Goal: Information Seeking & Learning: Compare options

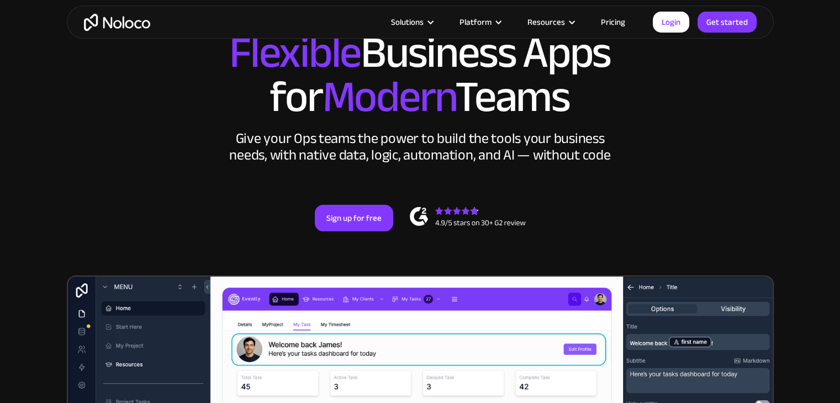
scroll to position [93, 0]
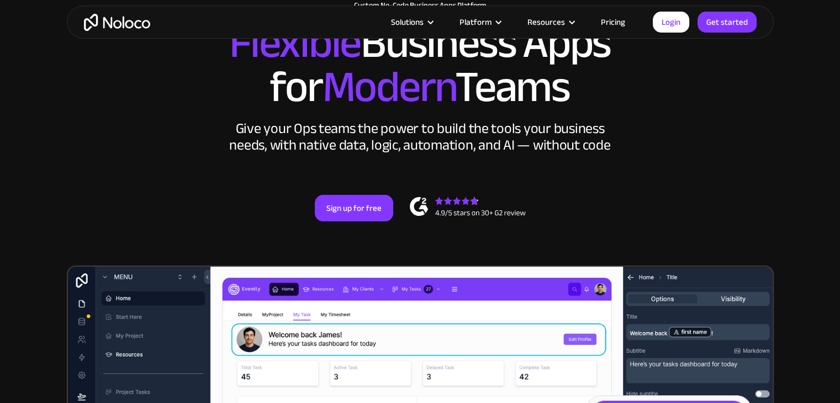
click at [396, 154] on div "Give your Ops teams the power to build the tools your business needs, with nati…" at bounding box center [420, 136] width 387 height 33
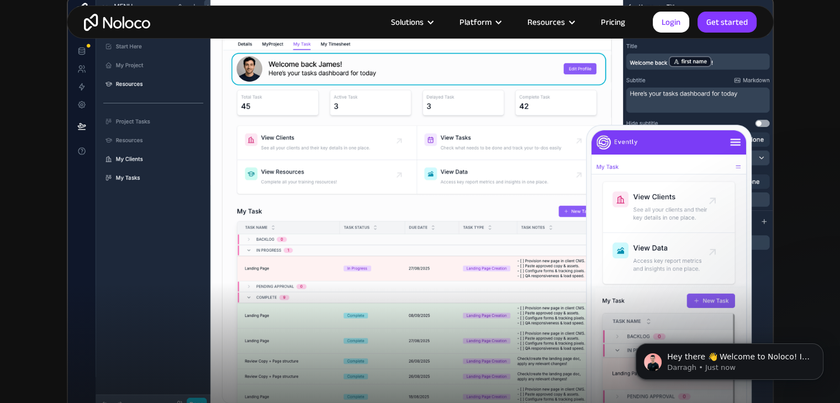
scroll to position [356, 0]
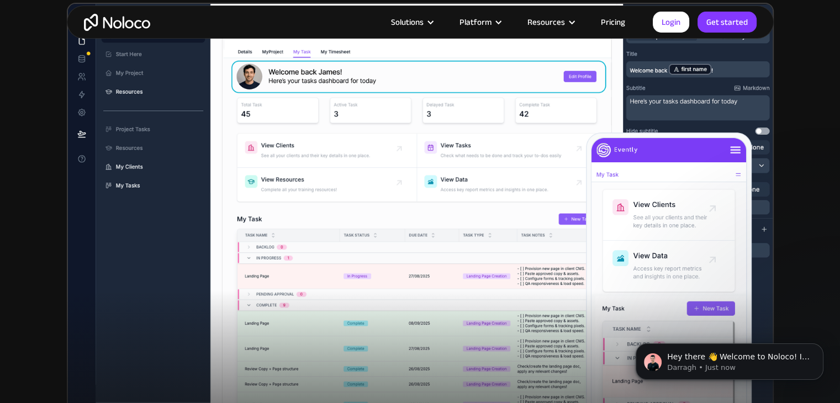
click at [440, 252] on img at bounding box center [420, 213] width 707 height 420
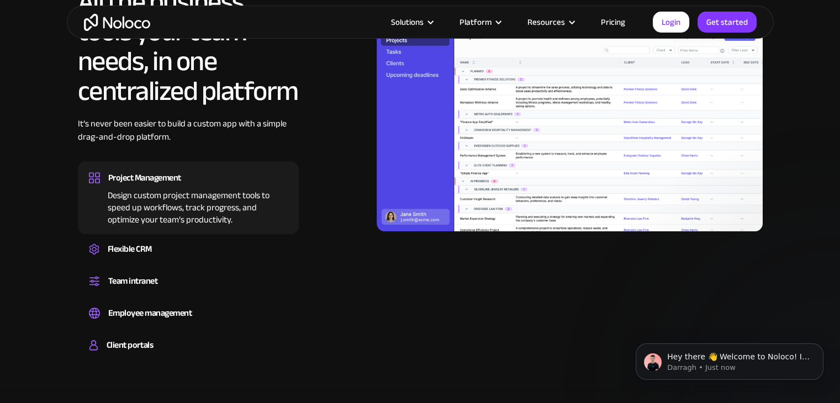
scroll to position [1088, 0]
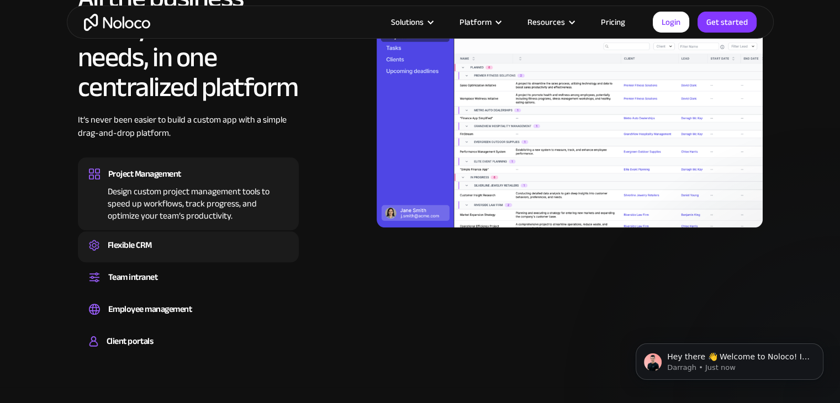
click at [155, 234] on div "Flexible CRM Create a custom CRM that you can adapt to your business’s needs, c…" at bounding box center [188, 246] width 221 height 31
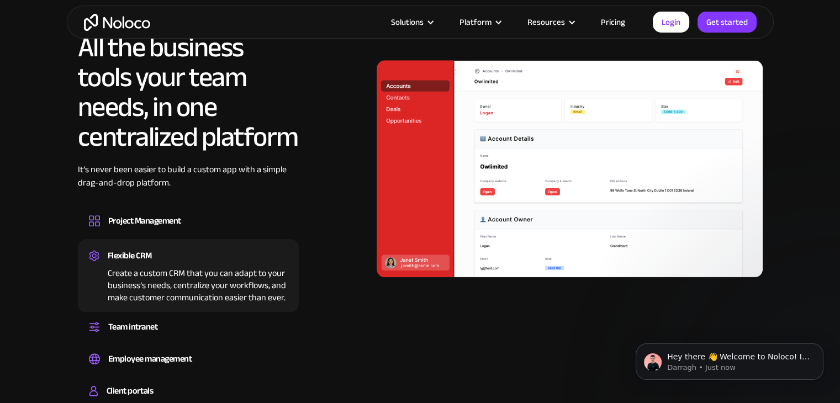
scroll to position [1092, 0]
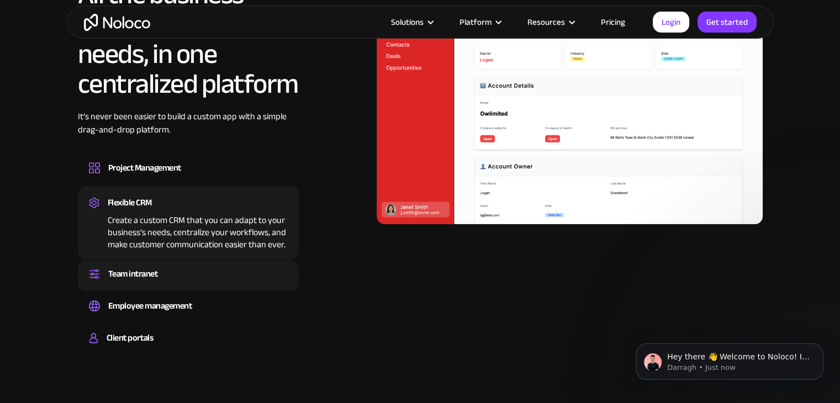
click at [187, 273] on div "Team intranet" at bounding box center [188, 274] width 199 height 17
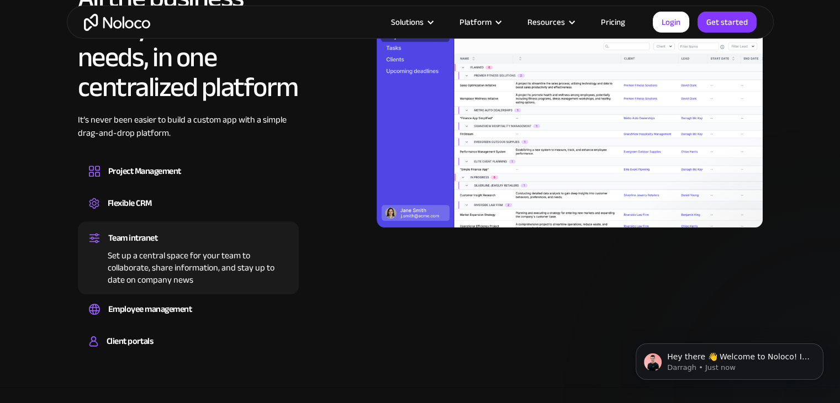
scroll to position [1089, 0]
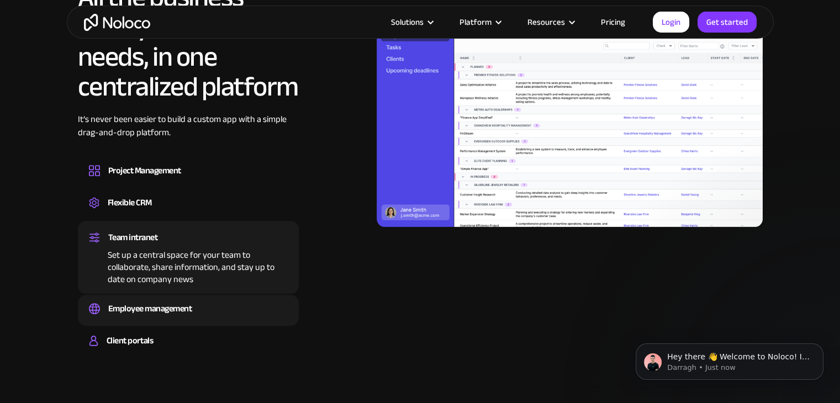
click at [189, 312] on div "Employee management" at bounding box center [150, 309] width 84 height 17
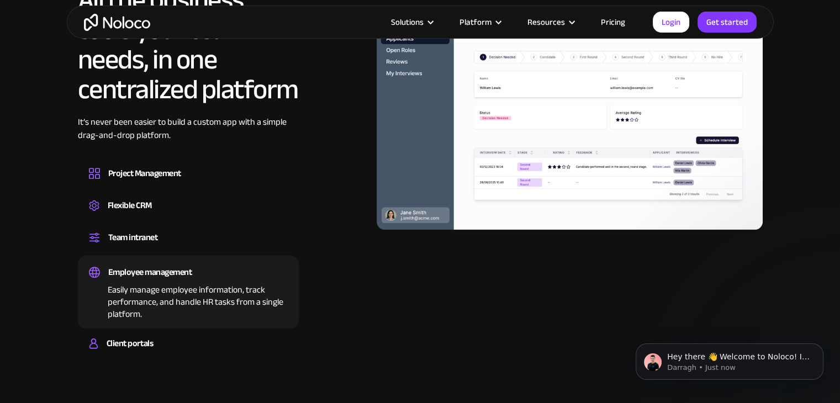
scroll to position [1090, 0]
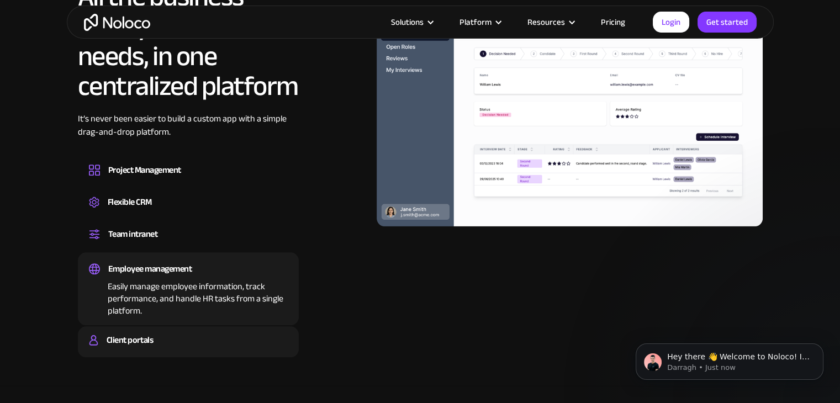
click at [164, 341] on div "Client portals" at bounding box center [188, 340] width 199 height 17
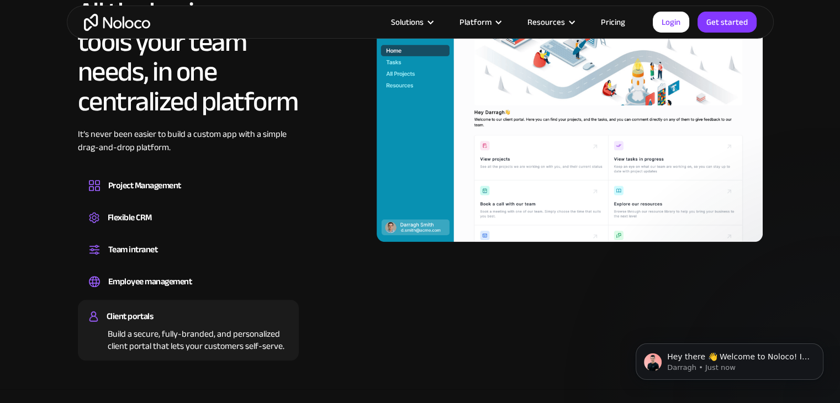
scroll to position [1087, 0]
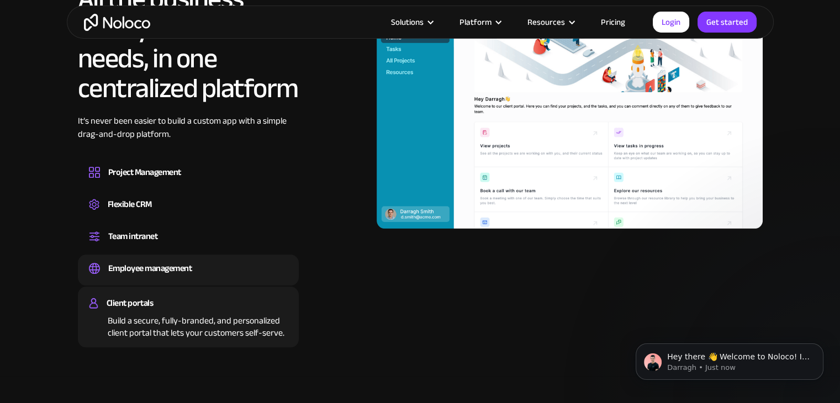
click at [191, 265] on div "Employee management" at bounding box center [150, 268] width 84 height 17
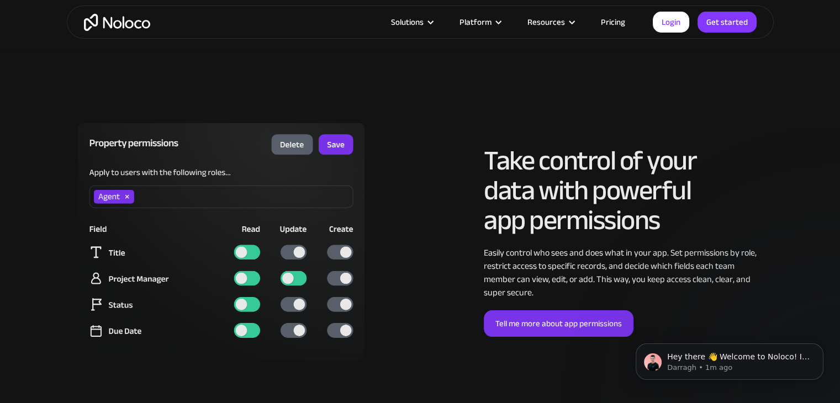
scroll to position [2682, 0]
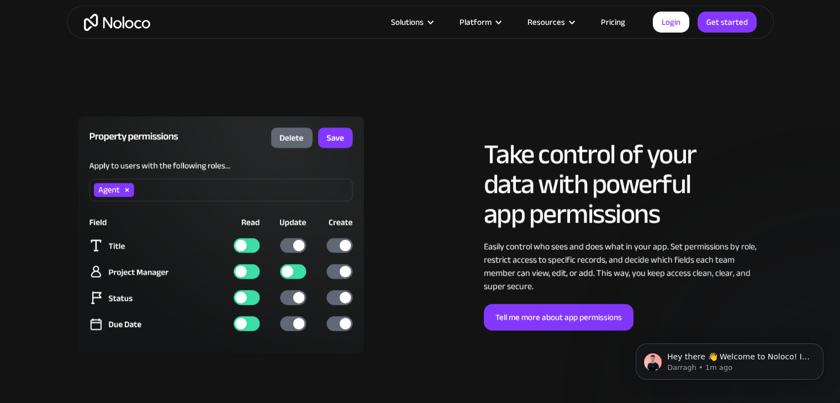
click at [420, 283] on div "LOREM IPSUM Take control of your data with powerful app permissions Easily cont…" at bounding box center [594, 235] width 348 height 191
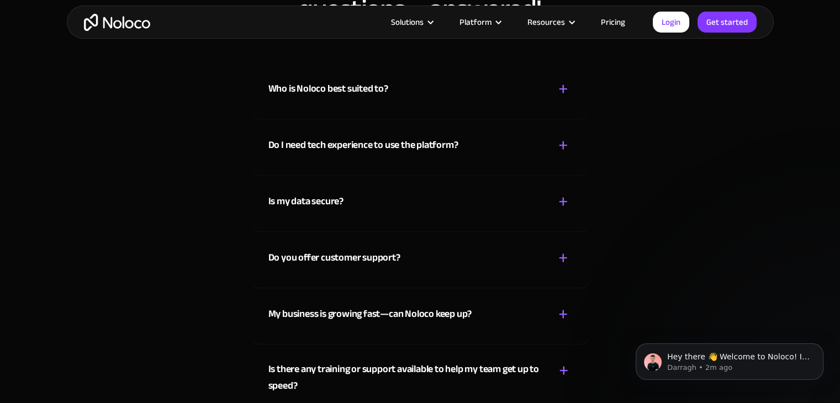
scroll to position [5776, 0]
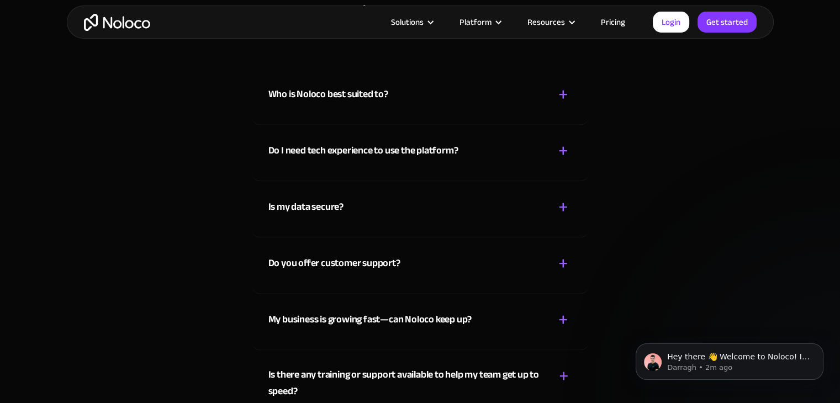
click at [425, 87] on div "Who is Noloco best suited to? + -" at bounding box center [421, 88] width 304 height 39
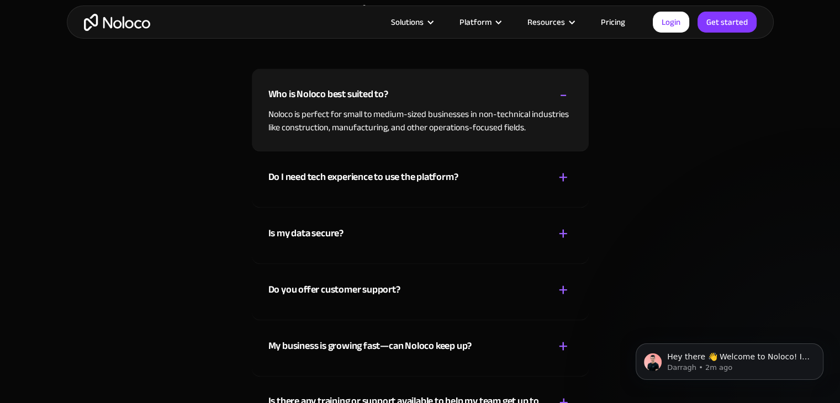
click at [499, 104] on div "Who is Noloco best suited to? + -" at bounding box center [421, 88] width 304 height 39
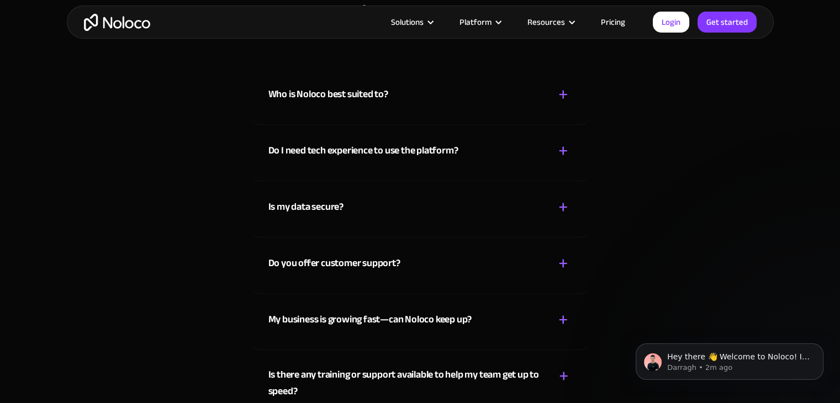
click at [489, 142] on div "Do I need tech experience to use the platform? + -" at bounding box center [421, 144] width 304 height 39
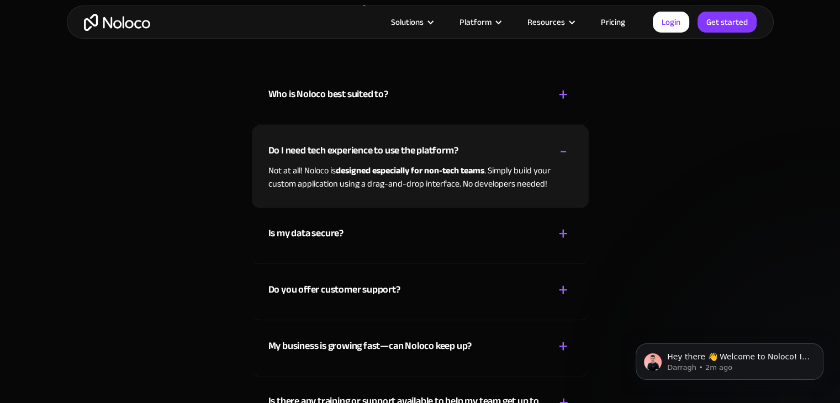
click at [489, 142] on div "Do I need tech experience to use the platform? + -" at bounding box center [421, 144] width 304 height 39
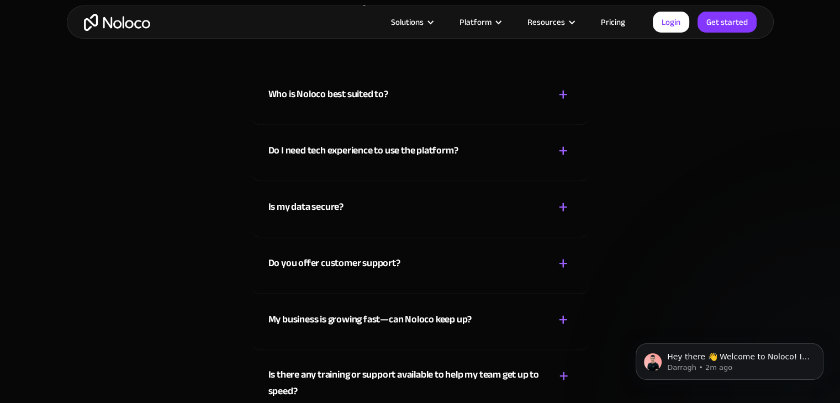
click at [483, 207] on div "Is my data secure? + -" at bounding box center [421, 200] width 304 height 39
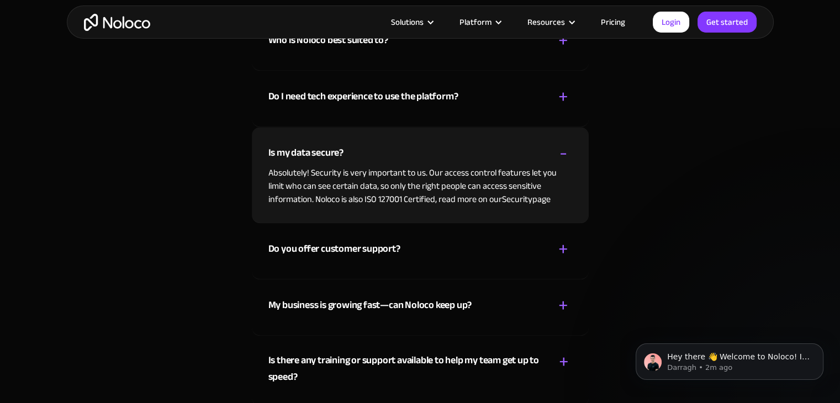
scroll to position [5831, 0]
click at [483, 244] on div "Do you offer customer support? + -" at bounding box center [421, 241] width 304 height 39
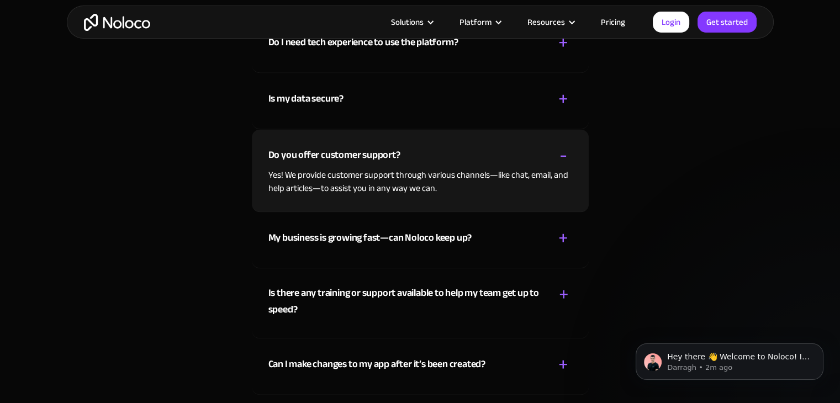
scroll to position [5889, 0]
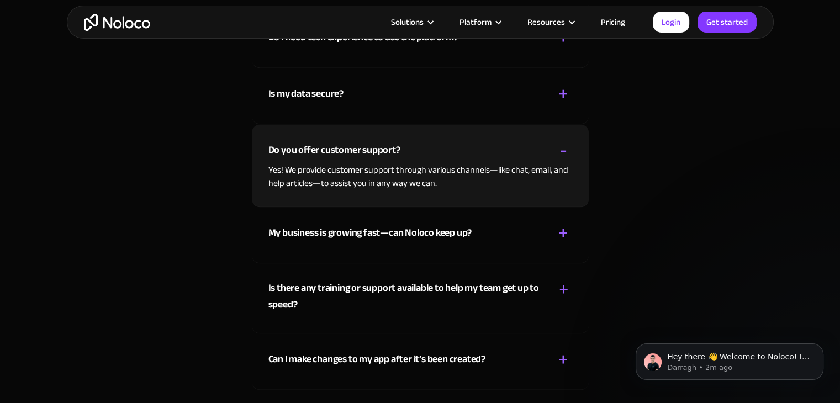
click at [492, 241] on div "My business is growing fast—can Noloco keep up? + -" at bounding box center [421, 226] width 304 height 39
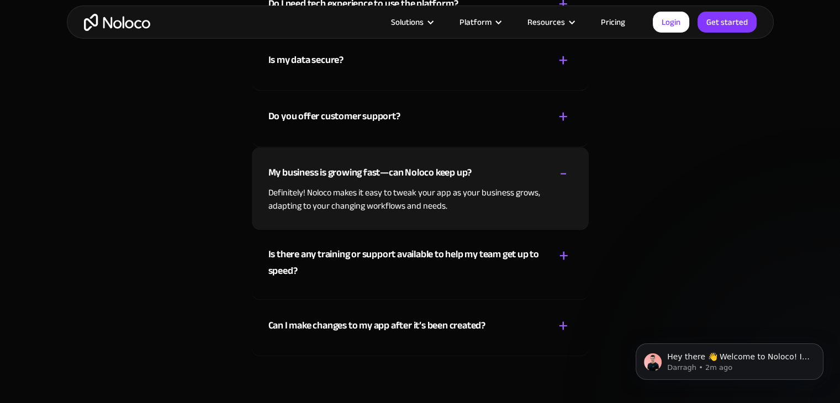
scroll to position [5924, 0]
click at [490, 255] on div "Is there any training or support available to help my team get up to speed?" at bounding box center [406, 261] width 275 height 33
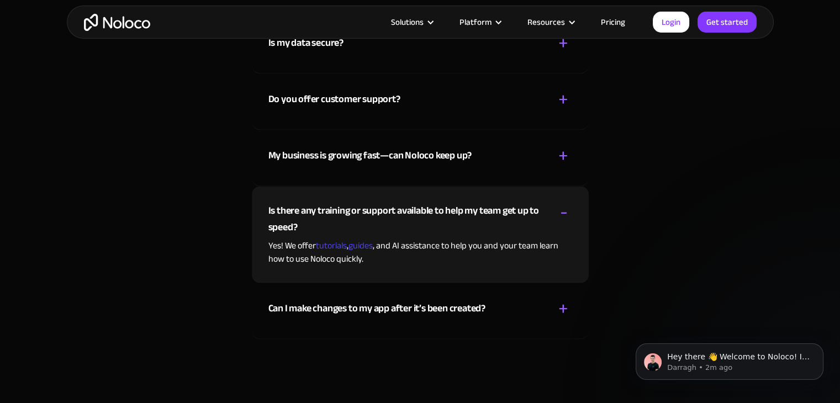
scroll to position [5942, 0]
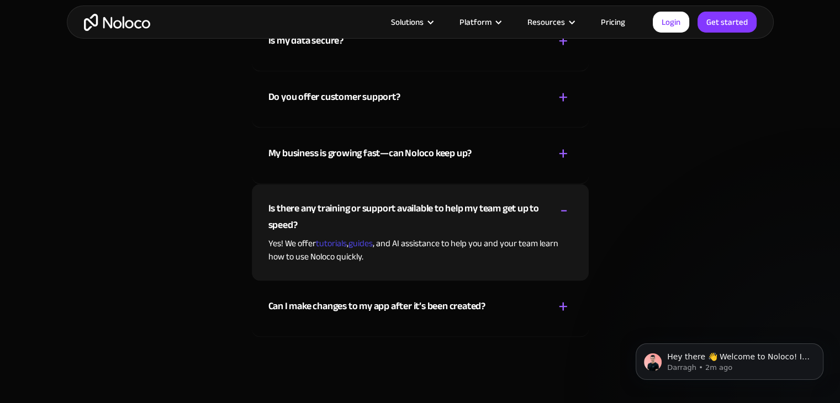
click at [495, 300] on div "Can I make changes to my app after it’s been created? + -" at bounding box center [421, 300] width 304 height 39
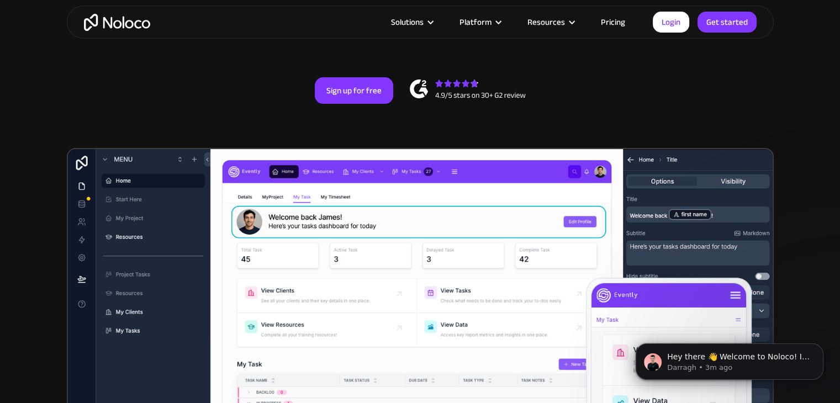
scroll to position [0, 0]
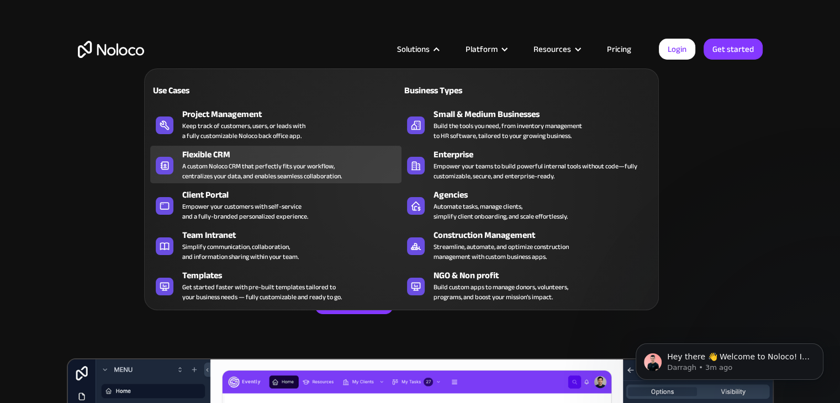
click at [253, 157] on div "Flexible CRM" at bounding box center [294, 154] width 224 height 13
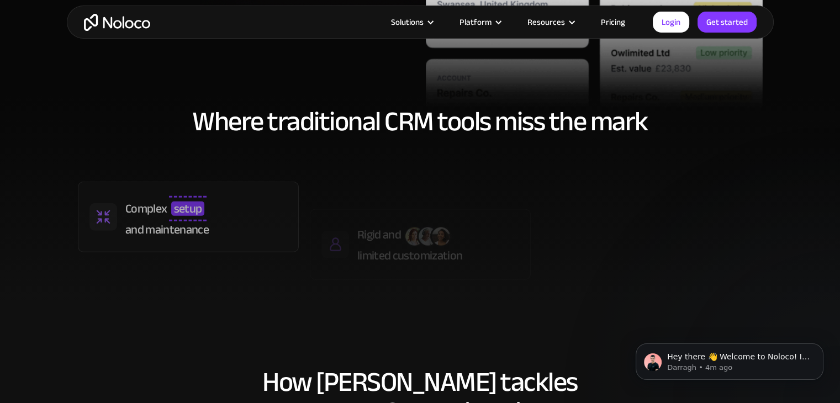
scroll to position [434, 0]
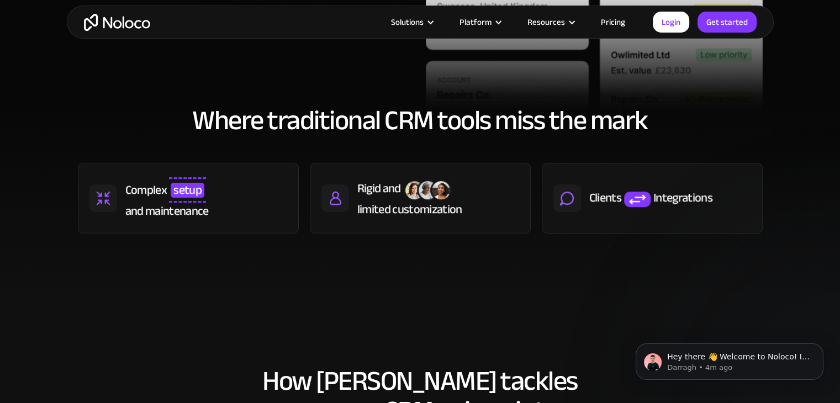
click at [183, 192] on span "setup" at bounding box center [188, 190] width 34 height 14
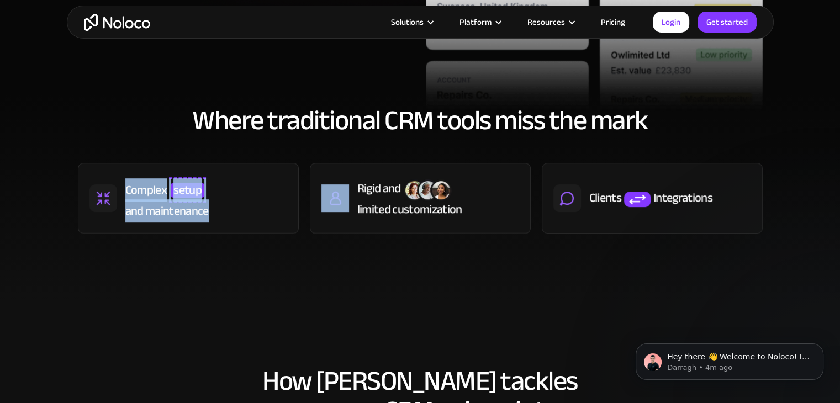
click at [183, 192] on span "setup" at bounding box center [188, 190] width 34 height 14
click at [327, 186] on img at bounding box center [336, 199] width 28 height 28
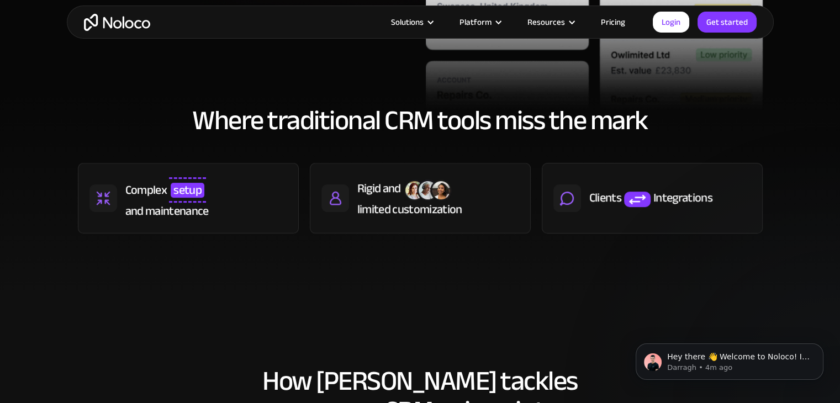
click at [385, 196] on div "Rigid and" at bounding box center [379, 188] width 44 height 17
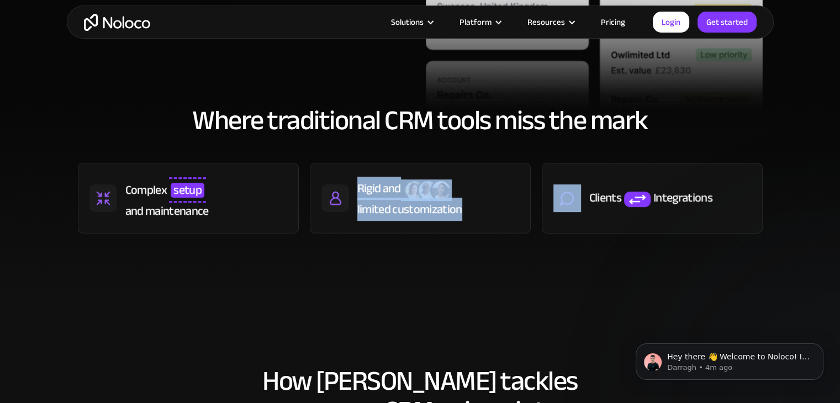
click at [385, 196] on div "Rigid and" at bounding box center [379, 188] width 44 height 17
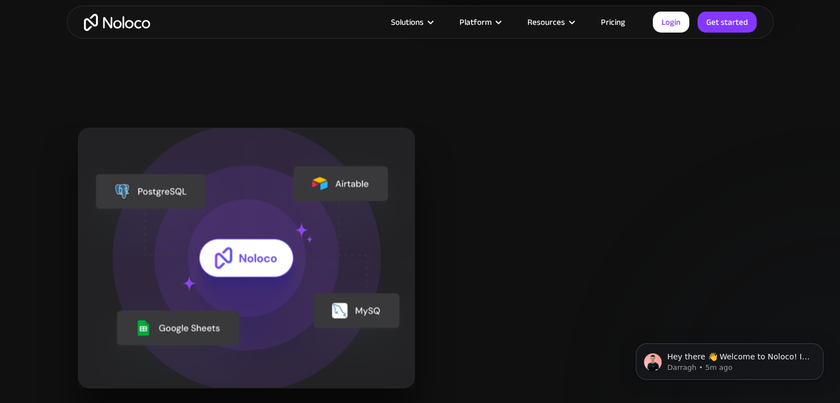
scroll to position [1204, 0]
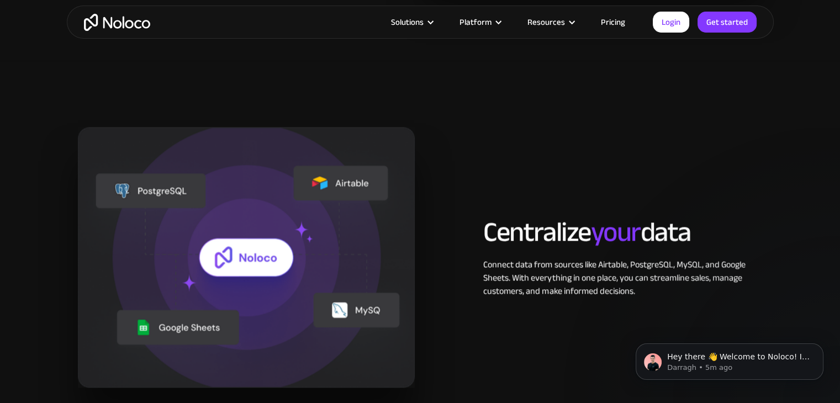
click at [550, 228] on h2 "Centralize your data" at bounding box center [622, 232] width 279 height 30
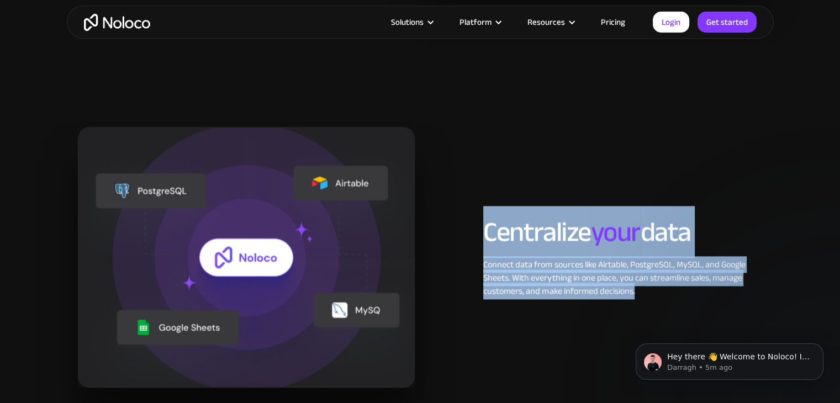
drag, startPoint x: 550, startPoint y: 228, endPoint x: 598, endPoint y: 294, distance: 81.9
click at [598, 294] on div "Centralize your data Connect data from sources like Airtable, PostgreSQL, MySQL…" at bounding box center [623, 257] width 290 height 81
click at [598, 294] on div "Connect data from sources like Airtable, PostgreSQL, MySQL, and Google Sheets. …" at bounding box center [622, 278] width 279 height 40
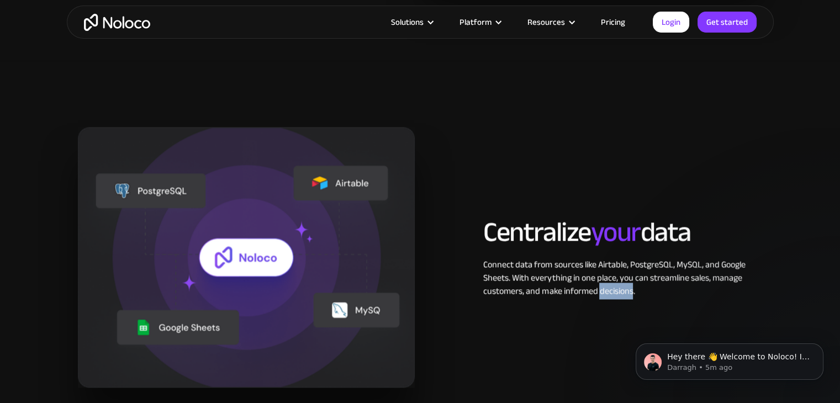
click at [598, 294] on div "Connect data from sources like Airtable, PostgreSQL, MySQL, and Google Sheets. …" at bounding box center [622, 278] width 279 height 40
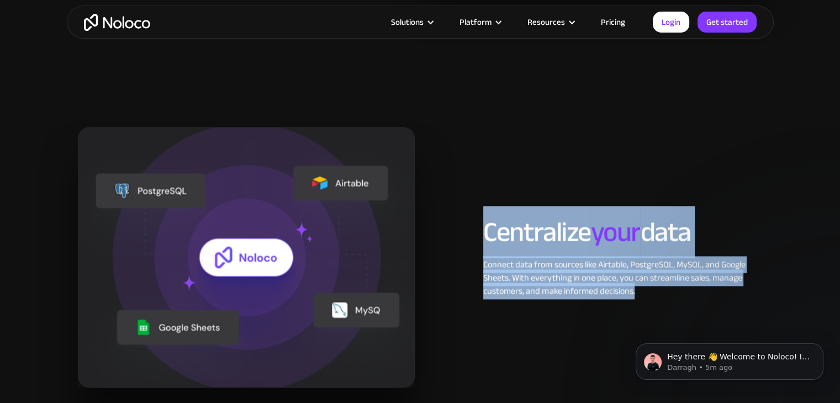
drag, startPoint x: 598, startPoint y: 294, endPoint x: 561, endPoint y: 231, distance: 73.1
click at [561, 231] on div "Centralize your data Connect data from sources like Airtable, PostgreSQL, MySQL…" at bounding box center [623, 257] width 290 height 81
click at [561, 231] on h2 "Centralize your data" at bounding box center [622, 232] width 279 height 30
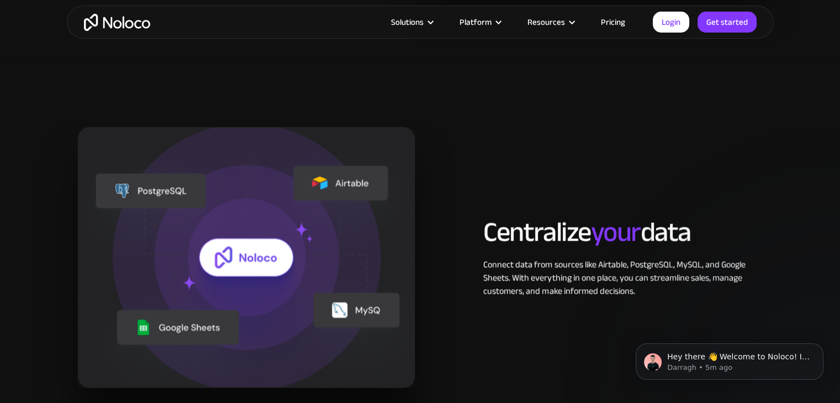
click at [561, 231] on h2 "Centralize your data" at bounding box center [622, 232] width 279 height 30
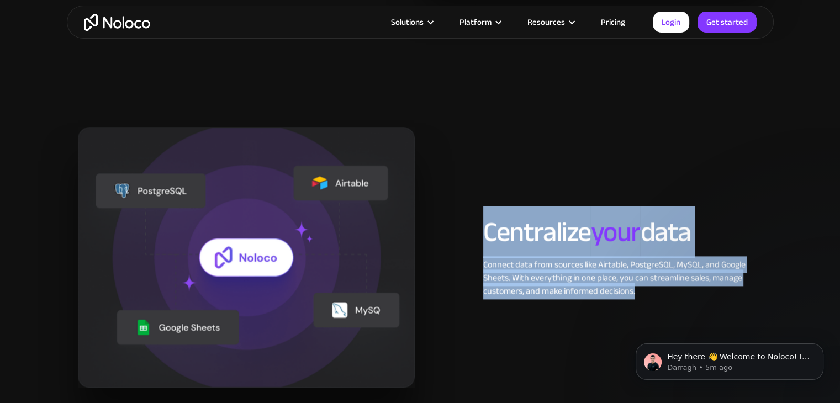
drag, startPoint x: 561, startPoint y: 231, endPoint x: 599, endPoint y: 292, distance: 71.5
click at [599, 292] on div "Centralize your data Connect data from sources like Airtable, PostgreSQL, MySQL…" at bounding box center [623, 257] width 290 height 81
click at [599, 292] on div "Connect data from sources like Airtable, PostgreSQL, MySQL, and Google Sheets. …" at bounding box center [622, 278] width 279 height 40
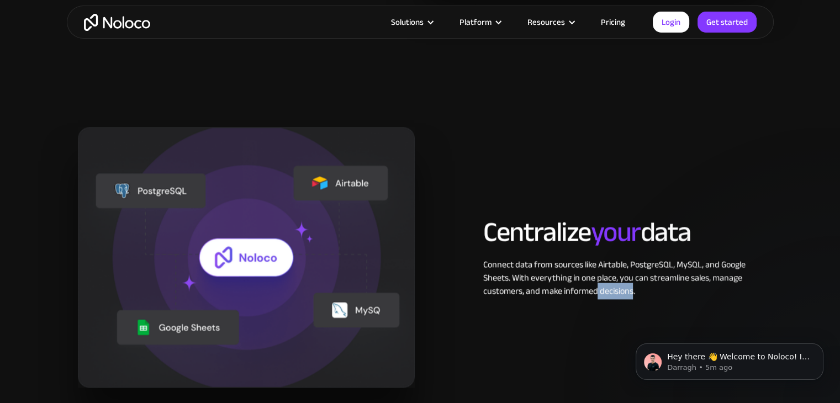
click at [598, 288] on div "Connect data from sources like Airtable, PostgreSQL, MySQL, and Google Sheets. …" at bounding box center [622, 278] width 279 height 40
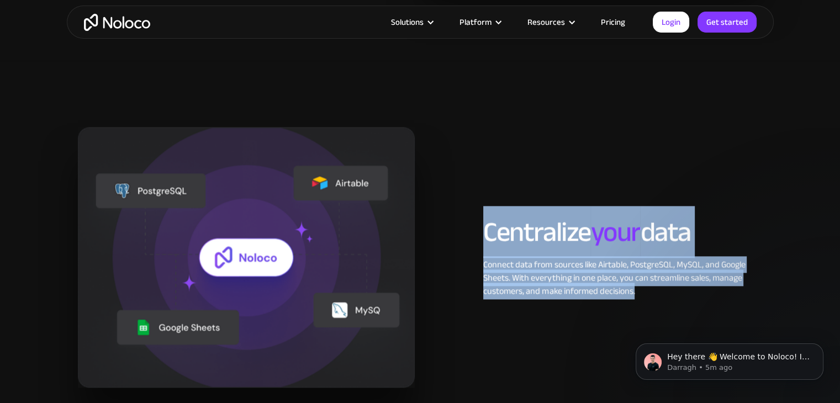
drag, startPoint x: 598, startPoint y: 288, endPoint x: 571, endPoint y: 233, distance: 61.8
click at [571, 233] on div "Centralize your data Connect data from sources like Airtable, PostgreSQL, MySQL…" at bounding box center [623, 257] width 290 height 81
click at [571, 233] on h2 "Centralize your data" at bounding box center [622, 232] width 279 height 30
drag, startPoint x: 571, startPoint y: 233, endPoint x: 596, endPoint y: 285, distance: 58.3
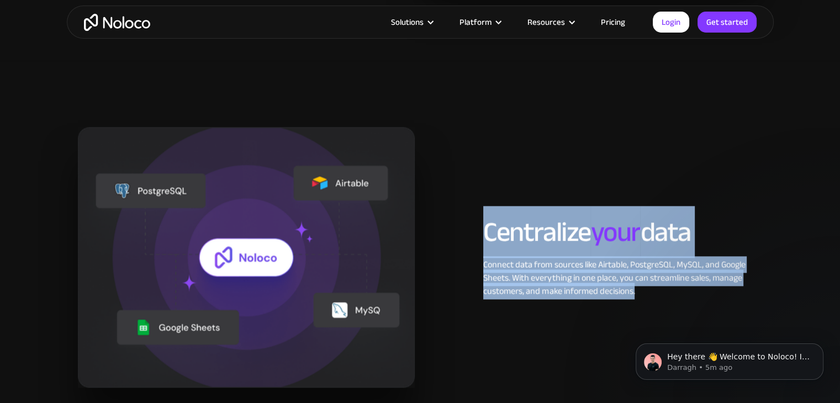
click at [596, 285] on div "Centralize your data Connect data from sources like Airtable, PostgreSQL, MySQL…" at bounding box center [623, 257] width 290 height 81
click at [596, 285] on div "Connect data from sources like Airtable, PostgreSQL, MySQL, and Google Sheets. …" at bounding box center [622, 278] width 279 height 40
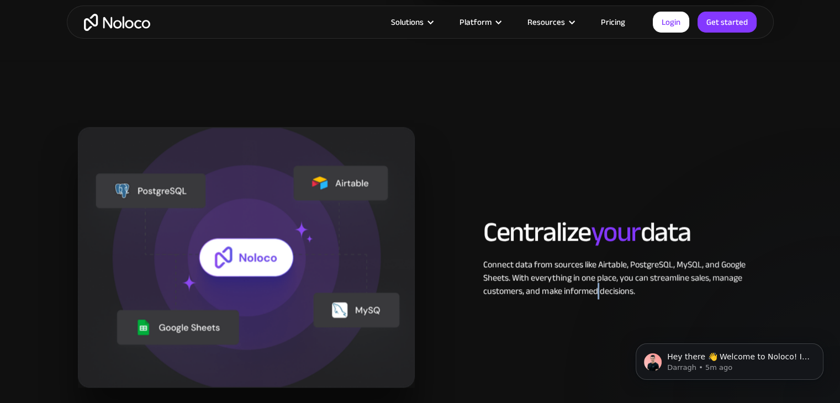
click at [596, 285] on div "Connect data from sources like Airtable, PostgreSQL, MySQL, and Google Sheets. …" at bounding box center [622, 278] width 279 height 40
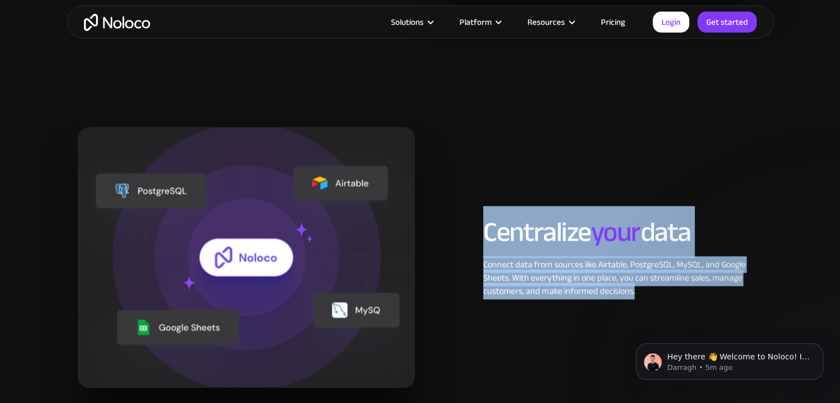
drag, startPoint x: 596, startPoint y: 285, endPoint x: 574, endPoint y: 227, distance: 62.8
click at [574, 227] on div "Centralize your data Connect data from sources like Airtable, PostgreSQL, MySQL…" at bounding box center [623, 257] width 290 height 81
click at [574, 227] on h2 "Centralize your data" at bounding box center [622, 232] width 279 height 30
drag, startPoint x: 574, startPoint y: 227, endPoint x: 595, endPoint y: 286, distance: 63.4
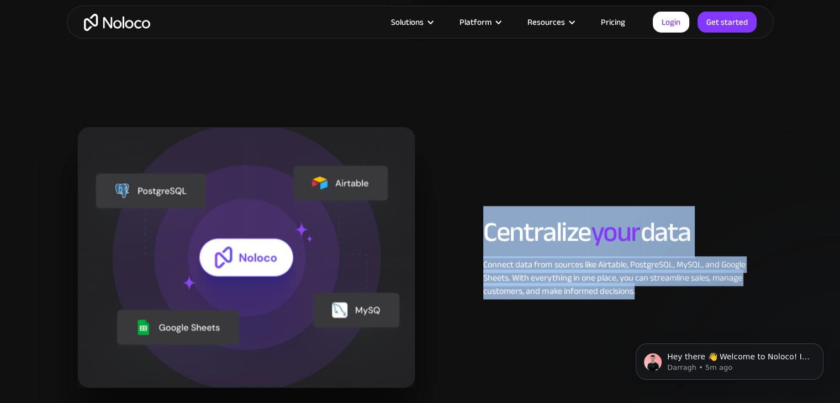
click at [595, 286] on div "Centralize your data Connect data from sources like Airtable, PostgreSQL, MySQL…" at bounding box center [623, 257] width 290 height 81
click at [595, 286] on div "Connect data from sources like Airtable, PostgreSQL, MySQL, and Google Sheets. …" at bounding box center [622, 278] width 279 height 40
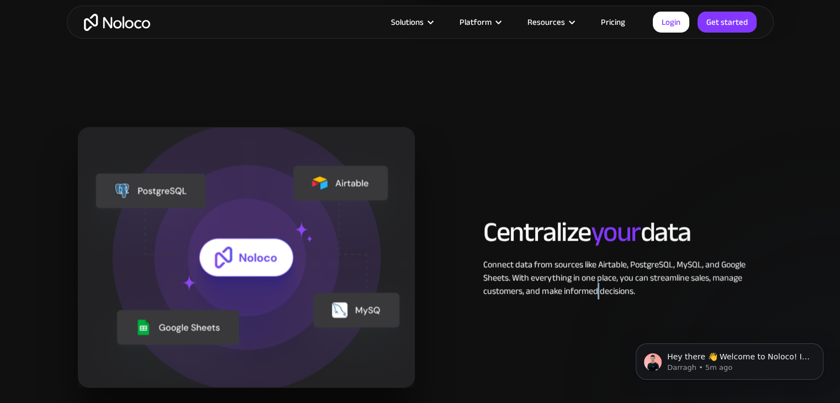
click at [595, 286] on div "Connect data from sources like Airtable, PostgreSQL, MySQL, and Google Sheets. …" at bounding box center [622, 278] width 279 height 40
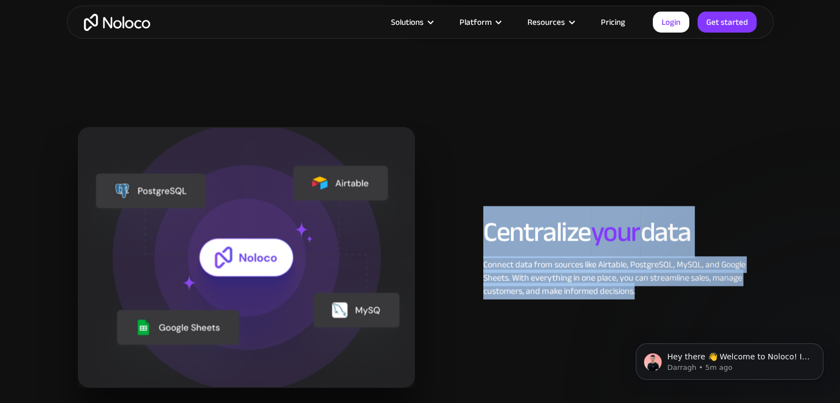
drag, startPoint x: 595, startPoint y: 286, endPoint x: 579, endPoint y: 230, distance: 58.1
click at [579, 230] on div "Centralize your data Connect data from sources like Airtable, PostgreSQL, MySQL…" at bounding box center [623, 257] width 290 height 81
click at [579, 230] on h2 "Centralize your data" at bounding box center [622, 232] width 279 height 30
drag, startPoint x: 579, startPoint y: 230, endPoint x: 605, endPoint y: 292, distance: 67.1
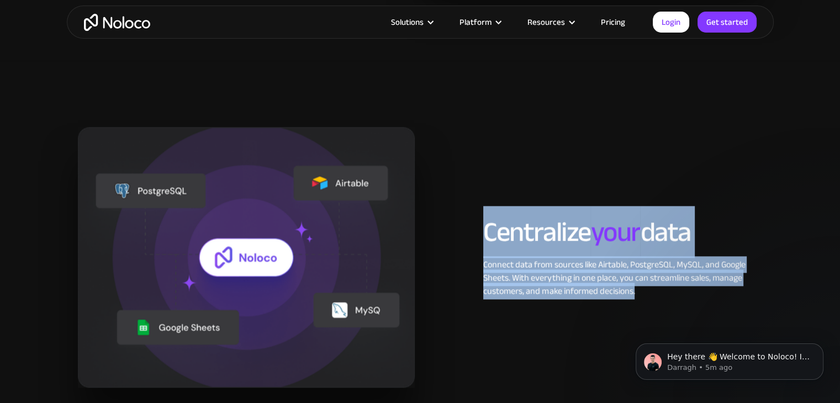
click at [605, 292] on div "Centralize your data Connect data from sources like Airtable, PostgreSQL, MySQL…" at bounding box center [623, 257] width 290 height 81
click at [605, 292] on div "Connect data from sources like Airtable, PostgreSQL, MySQL, and Google Sheets. …" at bounding box center [622, 278] width 279 height 40
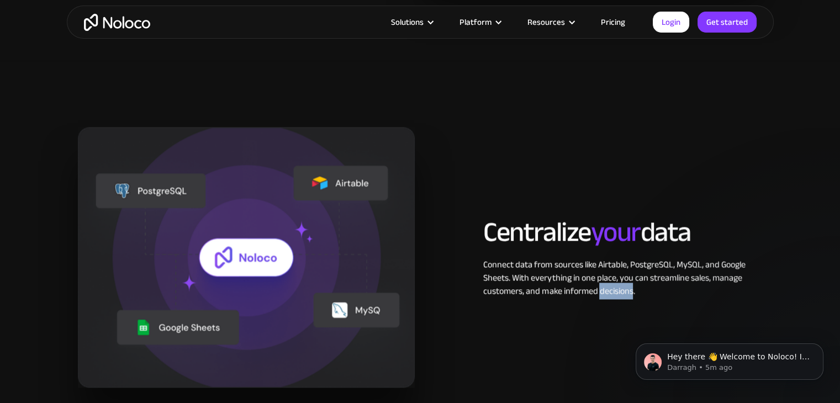
click at [605, 292] on div "Connect data from sources like Airtable, PostgreSQL, MySQL, and Google Sheets. …" at bounding box center [622, 278] width 279 height 40
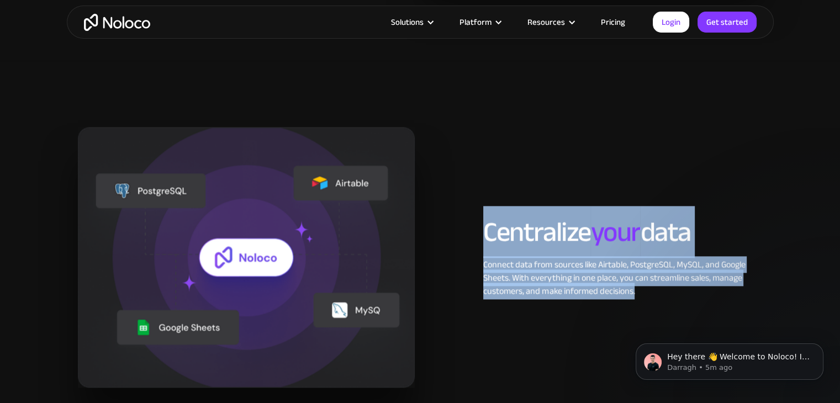
drag, startPoint x: 605, startPoint y: 292, endPoint x: 589, endPoint y: 233, distance: 61.3
click at [589, 233] on div "Centralize your data Connect data from sources like Airtable, PostgreSQL, MySQL…" at bounding box center [623, 257] width 290 height 81
click at [589, 233] on h2 "Centralize your data" at bounding box center [622, 232] width 279 height 30
drag, startPoint x: 589, startPoint y: 233, endPoint x: 602, endPoint y: 280, distance: 48.3
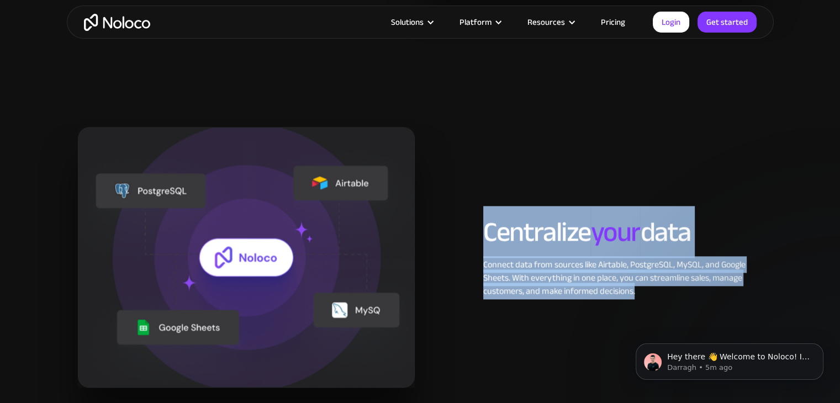
click at [602, 280] on div "Centralize your data Connect data from sources like Airtable, PostgreSQL, MySQL…" at bounding box center [623, 257] width 290 height 81
click at [602, 280] on div "Connect data from sources like Airtable, PostgreSQL, MySQL, and Google Sheets. …" at bounding box center [622, 278] width 279 height 40
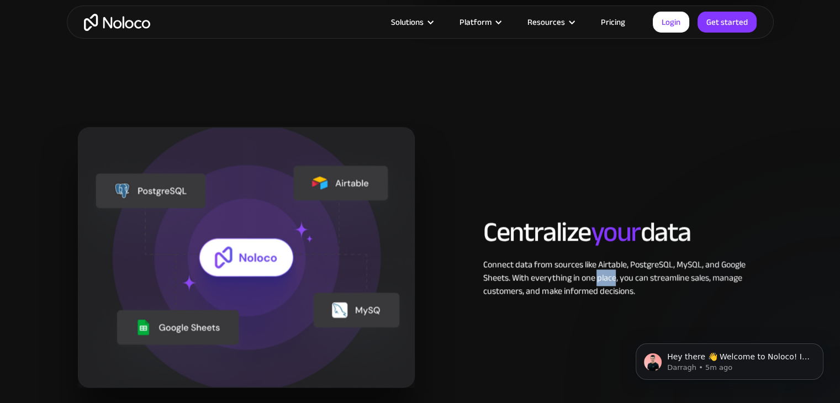
click at [602, 280] on div "Connect data from sources like Airtable, PostgreSQL, MySQL, and Google Sheets. …" at bounding box center [622, 278] width 279 height 40
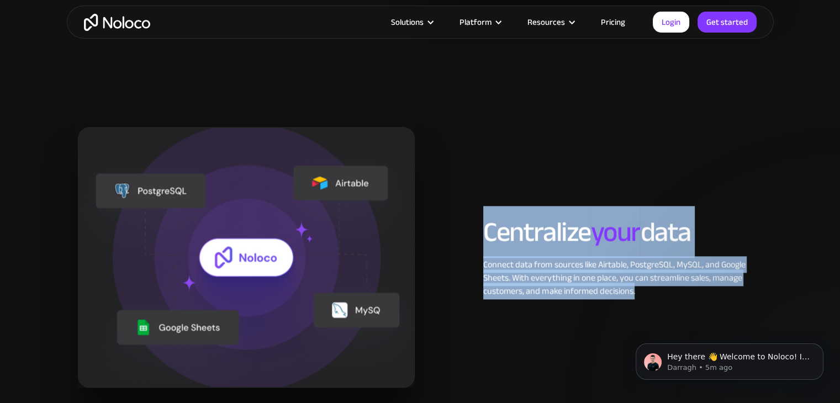
drag, startPoint x: 602, startPoint y: 280, endPoint x: 582, endPoint y: 219, distance: 63.4
click at [582, 219] on div "Centralize your data Connect data from sources like Airtable, PostgreSQL, MySQL…" at bounding box center [623, 257] width 290 height 81
click at [582, 219] on h2 "Centralize your data" at bounding box center [622, 232] width 279 height 30
drag, startPoint x: 582, startPoint y: 219, endPoint x: 601, endPoint y: 277, distance: 60.3
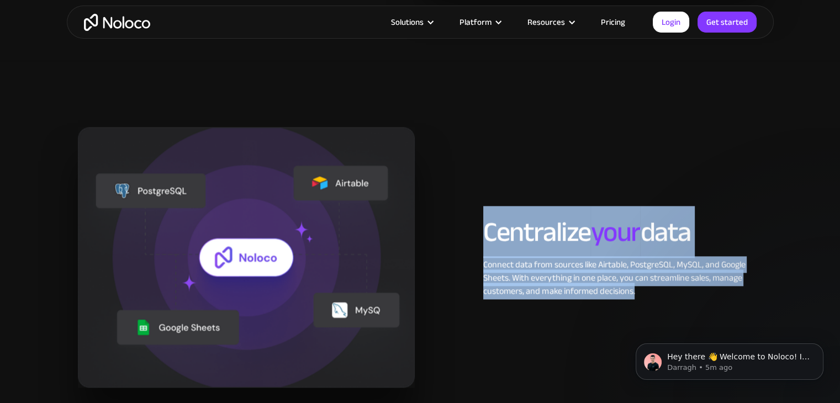
click at [601, 277] on div "Centralize your data Connect data from sources like Airtable, PostgreSQL, MySQL…" at bounding box center [623, 257] width 290 height 81
click at [601, 277] on div "Connect data from sources like Airtable, PostgreSQL, MySQL, and Google Sheets. …" at bounding box center [622, 278] width 279 height 40
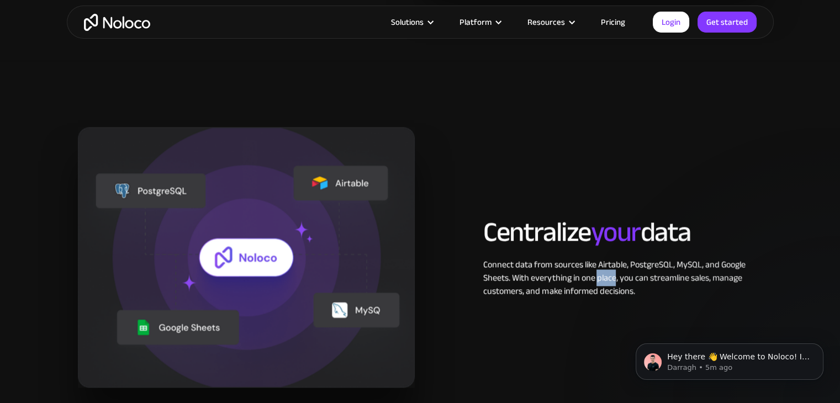
click at [601, 277] on div "Connect data from sources like Airtable, PostgreSQL, MySQL, and Google Sheets. …" at bounding box center [622, 278] width 279 height 40
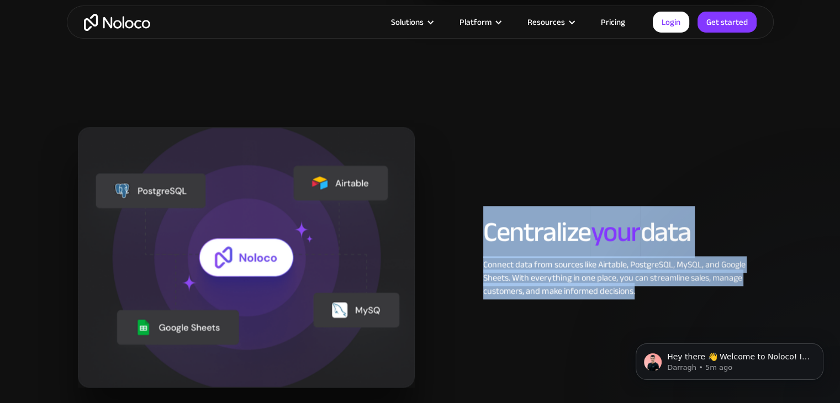
drag, startPoint x: 601, startPoint y: 277, endPoint x: 584, endPoint y: 230, distance: 49.8
click at [584, 230] on div "Centralize your data Connect data from sources like Airtable, PostgreSQL, MySQL…" at bounding box center [623, 257] width 290 height 81
click at [584, 230] on h2 "Centralize your data" at bounding box center [622, 232] width 279 height 30
drag, startPoint x: 584, startPoint y: 230, endPoint x: 610, endPoint y: 287, distance: 63.1
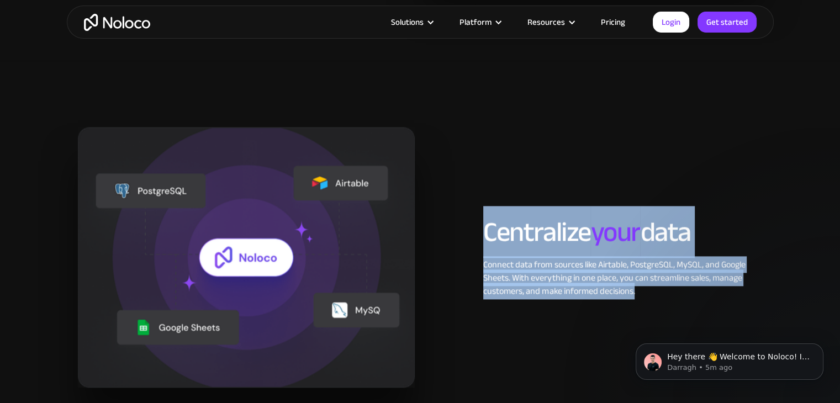
click at [610, 287] on div "Centralize your data Connect data from sources like Airtable, PostgreSQL, MySQL…" at bounding box center [623, 257] width 290 height 81
click at [610, 287] on div "Connect data from sources like Airtable, PostgreSQL, MySQL, and Google Sheets. …" at bounding box center [622, 278] width 279 height 40
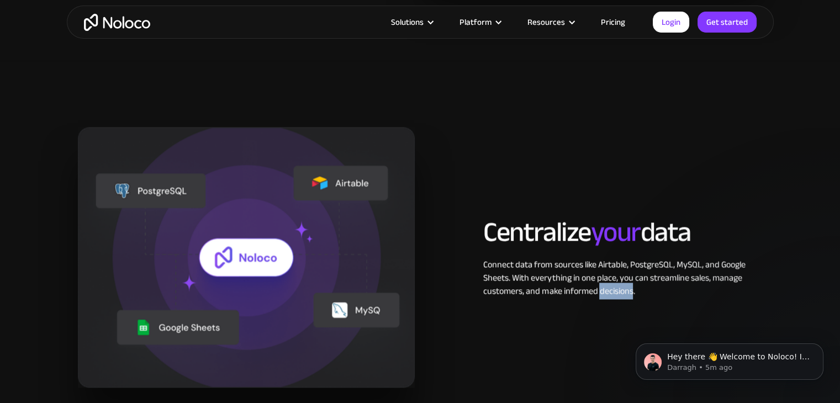
click at [610, 287] on div "Connect data from sources like Airtable, PostgreSQL, MySQL, and Google Sheets. …" at bounding box center [622, 278] width 279 height 40
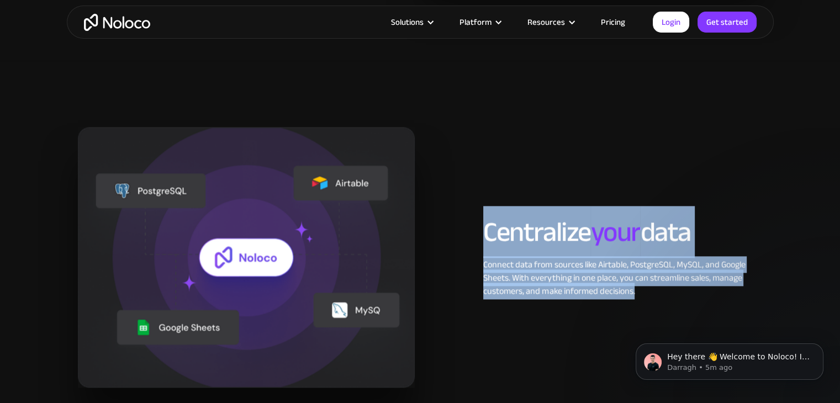
drag, startPoint x: 610, startPoint y: 287, endPoint x: 592, endPoint y: 235, distance: 55.6
click at [592, 235] on div "Centralize your data Connect data from sources like Airtable, PostgreSQL, MySQL…" at bounding box center [623, 257] width 290 height 81
click at [592, 235] on h2 "Centralize your data" at bounding box center [622, 232] width 279 height 30
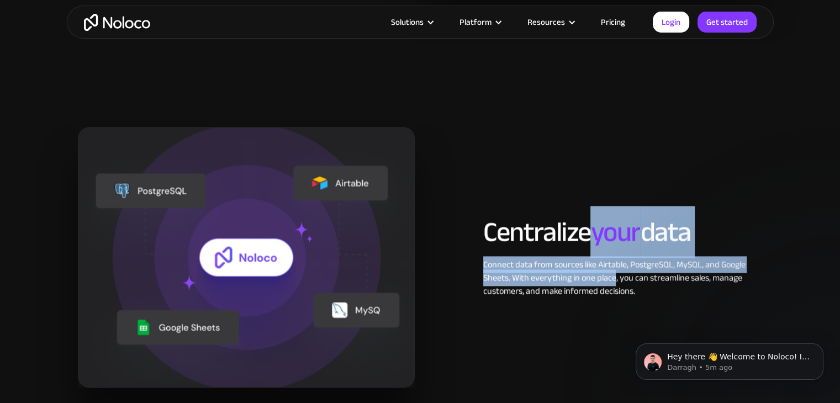
drag, startPoint x: 592, startPoint y: 235, endPoint x: 612, endPoint y: 292, distance: 60.5
click at [612, 292] on div "Centralize your data Connect data from sources like Airtable, PostgreSQL, MySQL…" at bounding box center [623, 257] width 290 height 81
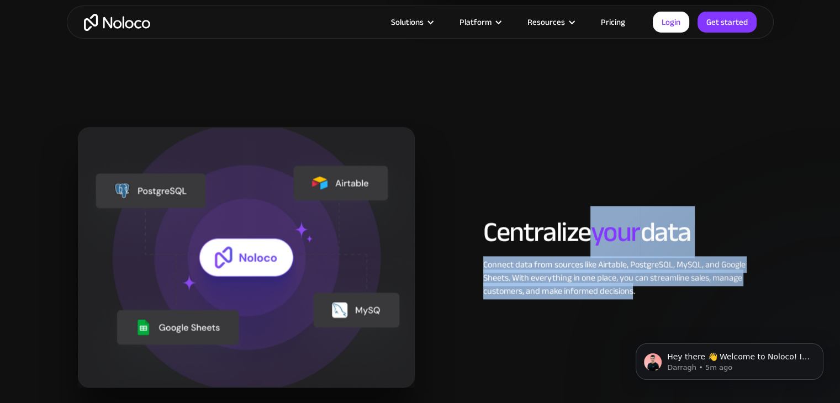
click at [612, 292] on div "Connect data from sources like Airtable, PostgreSQL, MySQL, and Google Sheets. …" at bounding box center [622, 278] width 279 height 40
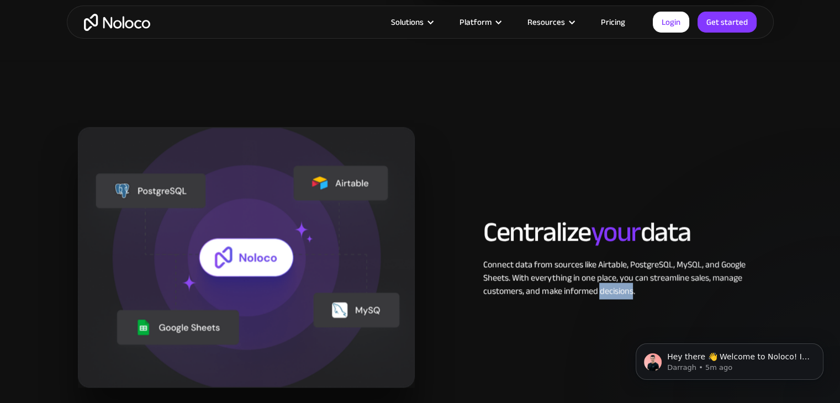
click at [612, 292] on div "Connect data from sources like Airtable, PostgreSQL, MySQL, and Google Sheets. …" at bounding box center [622, 278] width 279 height 40
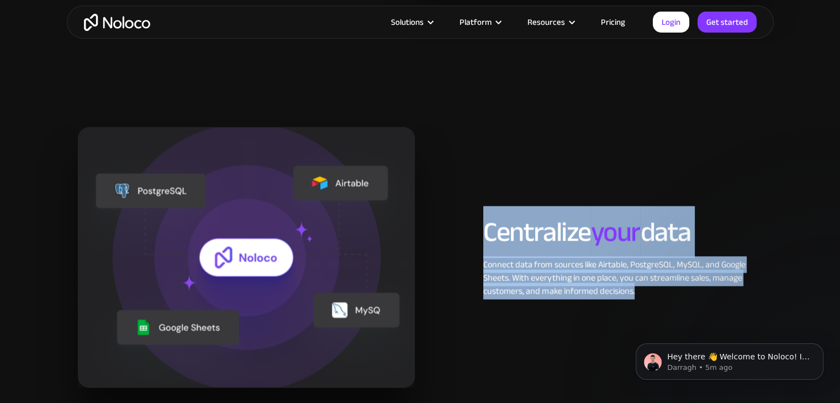
drag, startPoint x: 612, startPoint y: 292, endPoint x: 585, endPoint y: 237, distance: 61.3
click at [585, 237] on div "Centralize your data Connect data from sources like Airtable, PostgreSQL, MySQL…" at bounding box center [623, 257] width 290 height 81
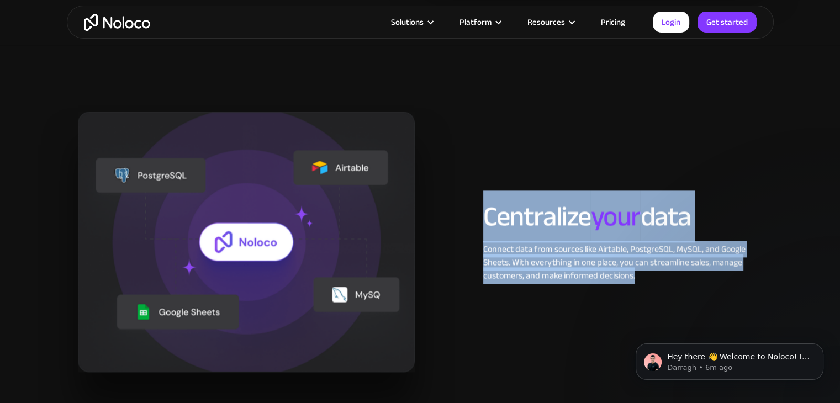
click at [585, 231] on h2 "Centralize your data" at bounding box center [622, 217] width 279 height 30
drag, startPoint x: 585, startPoint y: 237, endPoint x: 686, endPoint y: 284, distance: 112.0
click at [686, 284] on div "Centralize your data Connect data from sources like Airtable, PostgreSQL, MySQL…" at bounding box center [420, 242] width 696 height 261
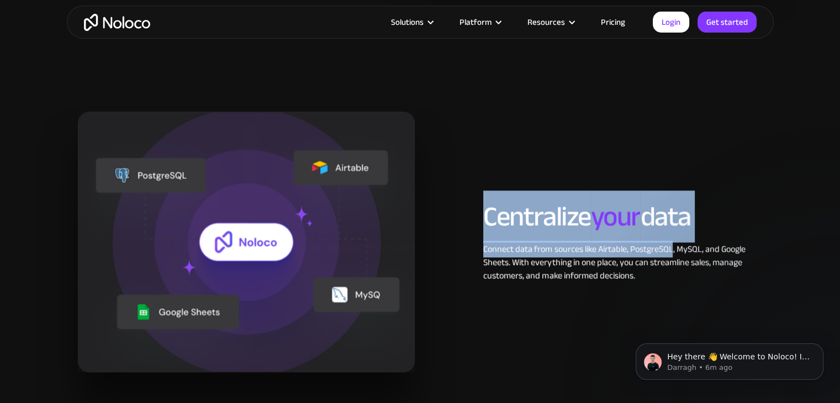
drag, startPoint x: 686, startPoint y: 284, endPoint x: 641, endPoint y: 246, distance: 58.4
click at [641, 246] on div "Centralize your data Connect data from sources like Airtable, PostgreSQL, MySQL…" at bounding box center [420, 242] width 696 height 261
click at [641, 246] on div "Connect data from sources like Airtable, PostgreSQL, MySQL, and Google Sheets. …" at bounding box center [622, 263] width 279 height 40
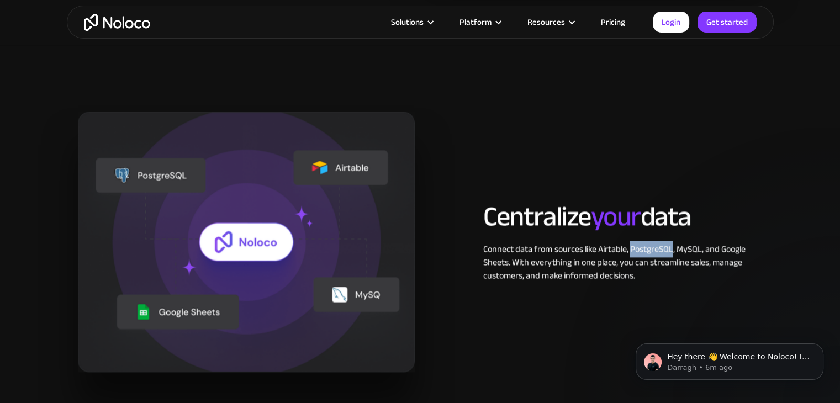
click at [641, 246] on div "Connect data from sources like Airtable, PostgreSQL, MySQL, and Google Sheets. …" at bounding box center [622, 263] width 279 height 40
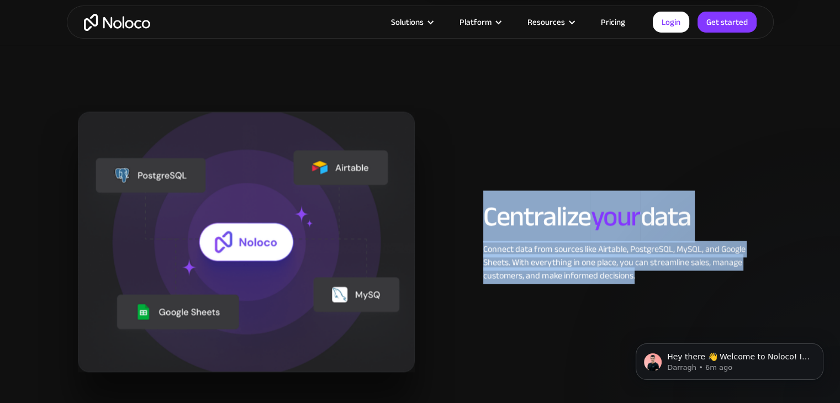
drag, startPoint x: 641, startPoint y: 246, endPoint x: 619, endPoint y: 196, distance: 55.6
click at [619, 202] on div "Centralize your data Connect data from sources like Airtable, PostgreSQL, MySQL…" at bounding box center [623, 242] width 290 height 81
click at [619, 196] on span "your" at bounding box center [616, 217] width 50 height 52
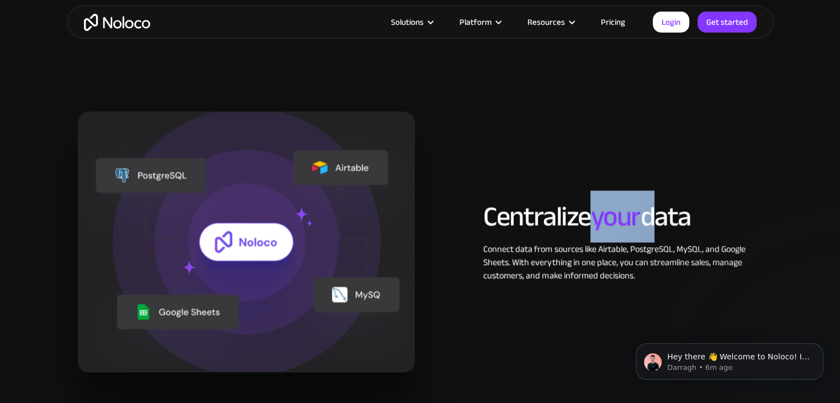
click at [619, 196] on span "your" at bounding box center [616, 217] width 50 height 52
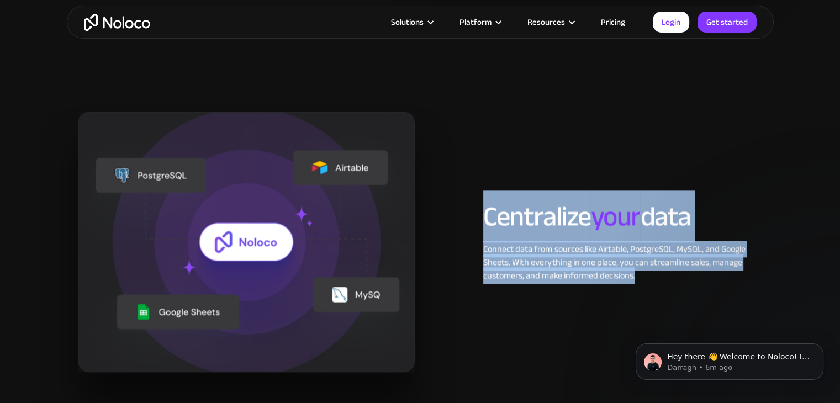
drag, startPoint x: 619, startPoint y: 196, endPoint x: 664, endPoint y: 279, distance: 94.7
click at [664, 279] on div "Centralize your data Connect data from sources like Airtable, PostgreSQL, MySQL…" at bounding box center [623, 242] width 290 height 81
click at [664, 279] on div "Connect data from sources like Airtable, PostgreSQL, MySQL, and Google Sheets. …" at bounding box center [622, 263] width 279 height 40
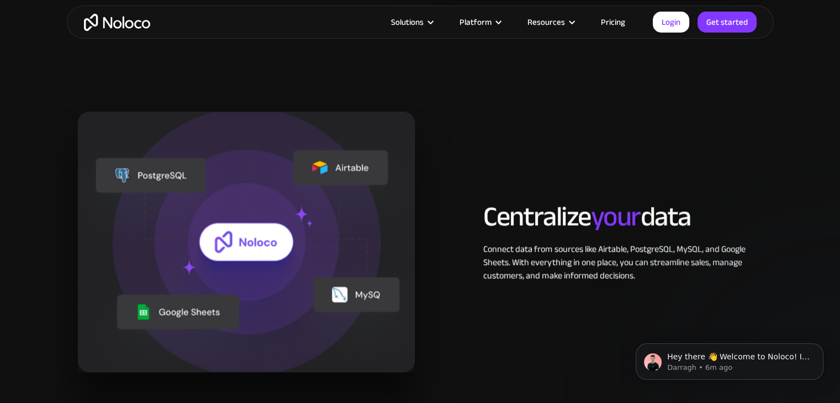
click at [664, 279] on div "Connect data from sources like Airtable, PostgreSQL, MySQL, and Google Sheets. …" at bounding box center [622, 263] width 279 height 40
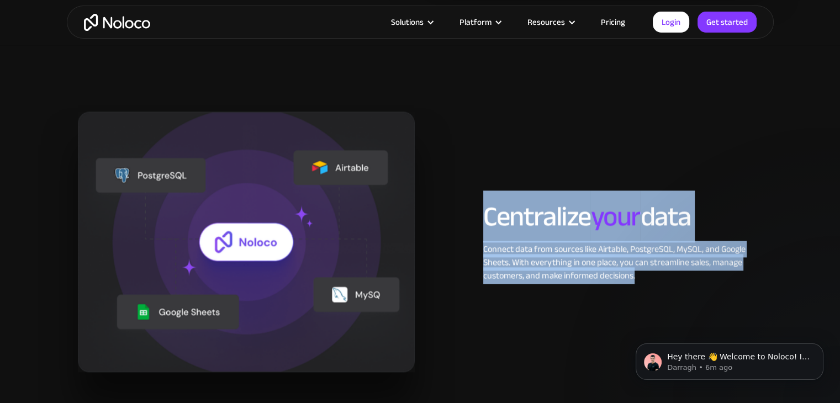
drag, startPoint x: 664, startPoint y: 279, endPoint x: 594, endPoint y: 226, distance: 87.1
click at [594, 226] on div "Centralize your data Connect data from sources like Airtable, PostgreSQL, MySQL…" at bounding box center [623, 242] width 290 height 81
click at [594, 226] on h2 "Centralize your data" at bounding box center [622, 217] width 279 height 30
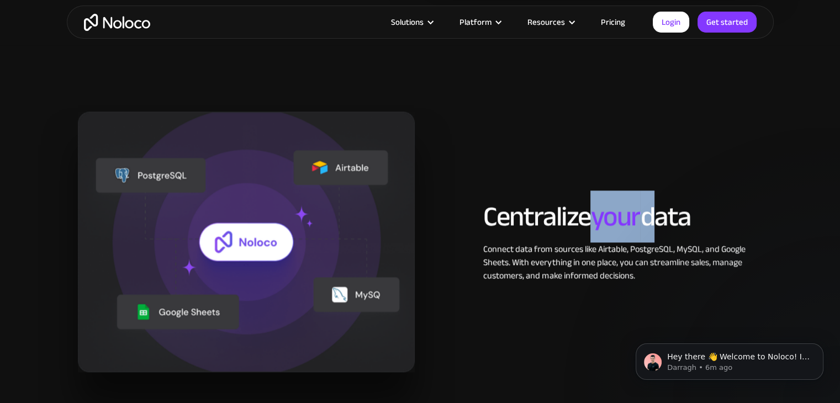
click at [594, 226] on h2 "Centralize your data" at bounding box center [622, 217] width 279 height 30
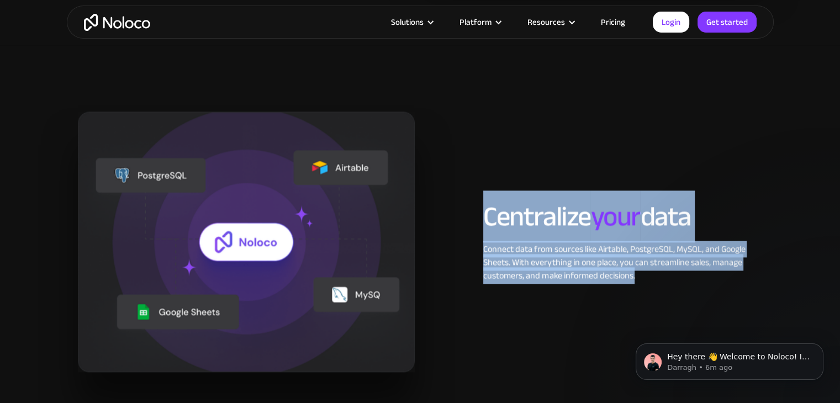
drag, startPoint x: 594, startPoint y: 226, endPoint x: 632, endPoint y: 271, distance: 58.9
click at [632, 271] on div "Centralize your data Connect data from sources like Airtable, PostgreSQL, MySQL…" at bounding box center [623, 242] width 290 height 81
click at [632, 271] on div "Connect data from sources like Airtable, PostgreSQL, MySQL, and Google Sheets. …" at bounding box center [622, 263] width 279 height 40
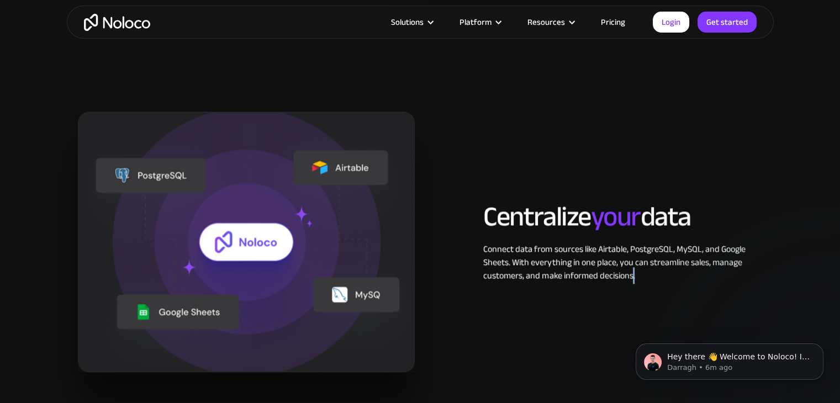
click at [632, 271] on div "Connect data from sources like Airtable, PostgreSQL, MySQL, and Google Sheets. …" at bounding box center [622, 263] width 279 height 40
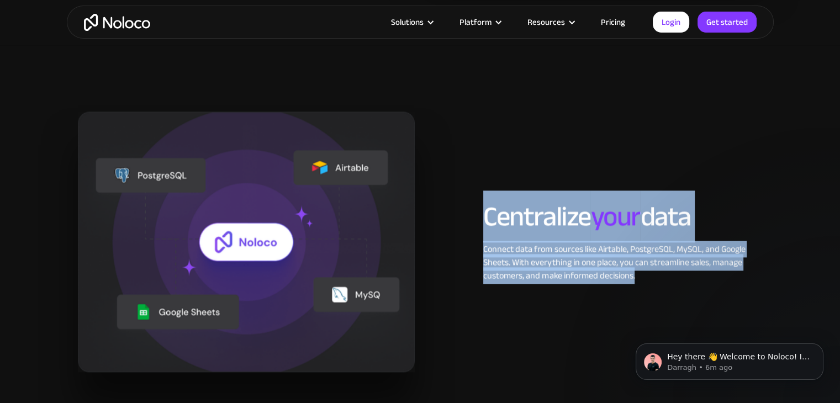
drag, startPoint x: 632, startPoint y: 271, endPoint x: 578, endPoint y: 203, distance: 86.9
click at [578, 203] on div "Centralize your data Connect data from sources like Airtable, PostgreSQL, MySQL…" at bounding box center [623, 242] width 290 height 81
click at [578, 203] on h2 "Centralize your data" at bounding box center [622, 217] width 279 height 30
drag, startPoint x: 578, startPoint y: 203, endPoint x: 627, endPoint y: 272, distance: 84.3
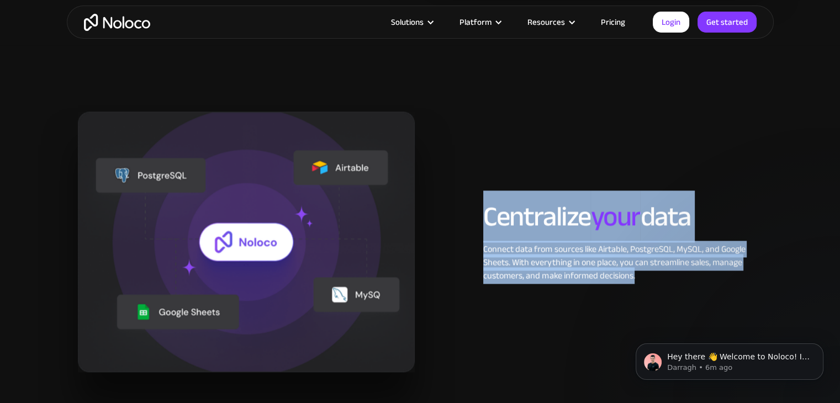
click at [627, 272] on div "Centralize your data Connect data from sources like Airtable, PostgreSQL, MySQL…" at bounding box center [623, 242] width 290 height 81
click at [627, 272] on div "Connect data from sources like Airtable, PostgreSQL, MySQL, and Google Sheets. …" at bounding box center [622, 263] width 279 height 40
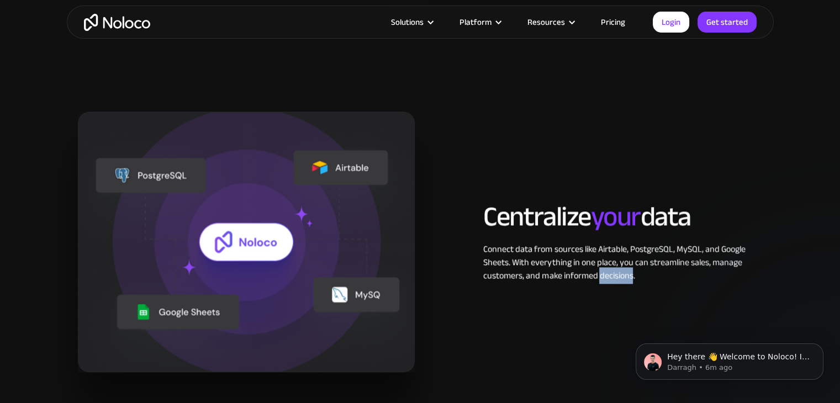
click at [627, 272] on div "Connect data from sources like Airtable, PostgreSQL, MySQL, and Google Sheets. …" at bounding box center [622, 263] width 279 height 40
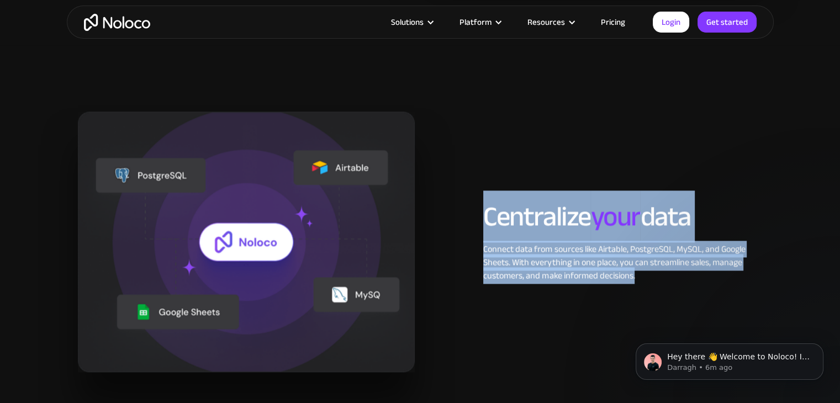
drag, startPoint x: 627, startPoint y: 272, endPoint x: 587, endPoint y: 212, distance: 71.7
click at [587, 212] on div "Centralize your data Connect data from sources like Airtable, PostgreSQL, MySQL…" at bounding box center [623, 242] width 290 height 81
click at [587, 212] on h2 "Centralize your data" at bounding box center [622, 217] width 279 height 30
drag, startPoint x: 587, startPoint y: 212, endPoint x: 629, endPoint y: 261, distance: 64.2
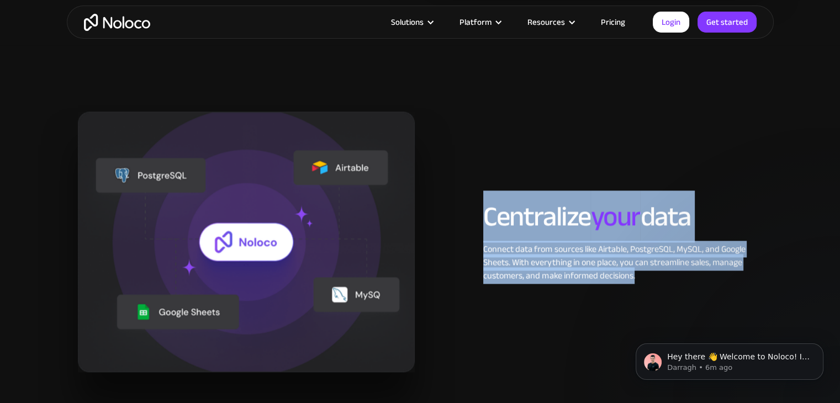
click at [629, 261] on div "Centralize your data Connect data from sources like Airtable, PostgreSQL, MySQL…" at bounding box center [623, 242] width 290 height 81
click at [629, 261] on div "Connect data from sources like Airtable, PostgreSQL, MySQL, and Google Sheets. …" at bounding box center [622, 263] width 279 height 40
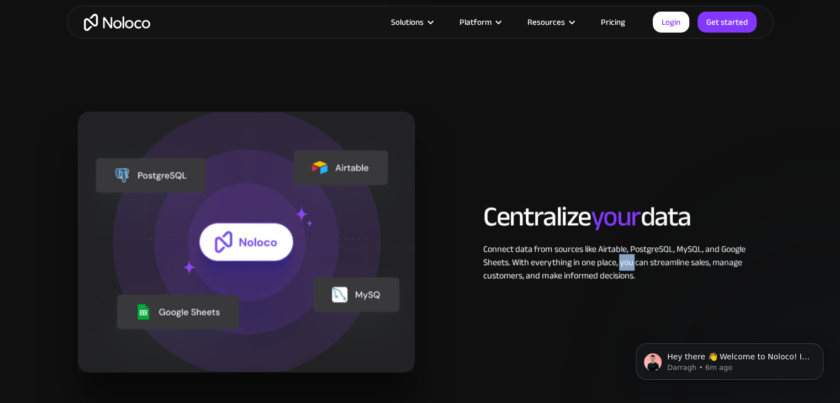
click at [629, 261] on div "Connect data from sources like Airtable, PostgreSQL, MySQL, and Google Sheets. …" at bounding box center [622, 263] width 279 height 40
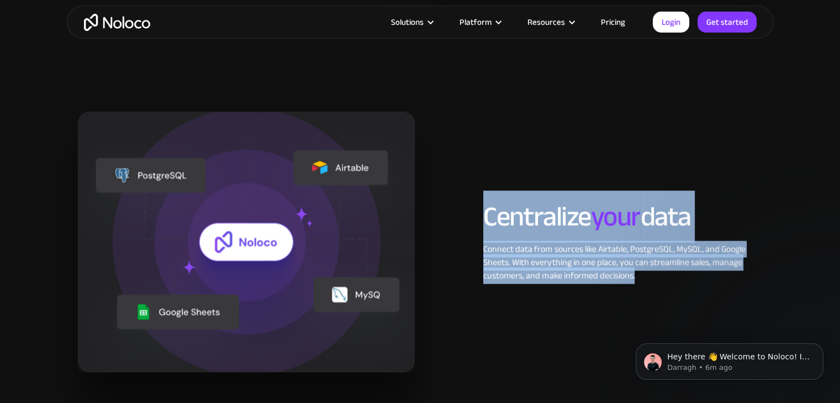
drag, startPoint x: 629, startPoint y: 261, endPoint x: 575, endPoint y: 138, distance: 134.8
click at [575, 138] on div "Centralize your data Connect data from sources like Airtable, PostgreSQL, MySQL…" at bounding box center [420, 242] width 696 height 261
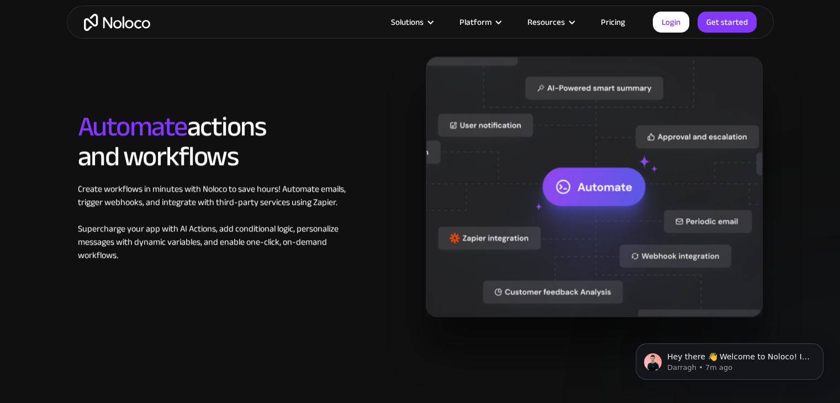
scroll to position [1690, 0]
click at [207, 206] on div "Create workflows in minutes with Noloco to save hours! Automate emails, trigger…" at bounding box center [217, 223] width 279 height 80
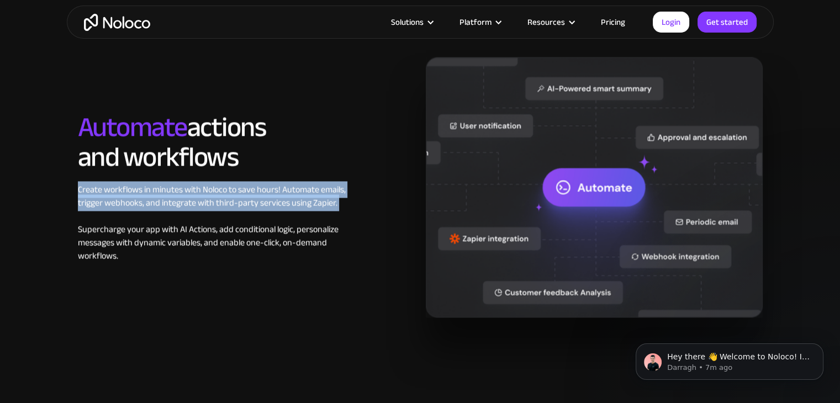
click at [207, 206] on div "Create workflows in minutes with Noloco to save hours! Automate emails, trigger…" at bounding box center [217, 223] width 279 height 80
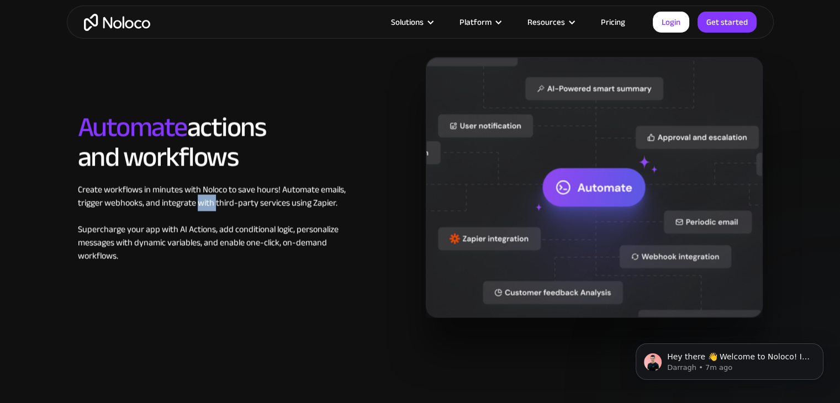
click at [207, 206] on div "Create workflows in minutes with Noloco to save hours! Automate emails, trigger…" at bounding box center [217, 223] width 279 height 80
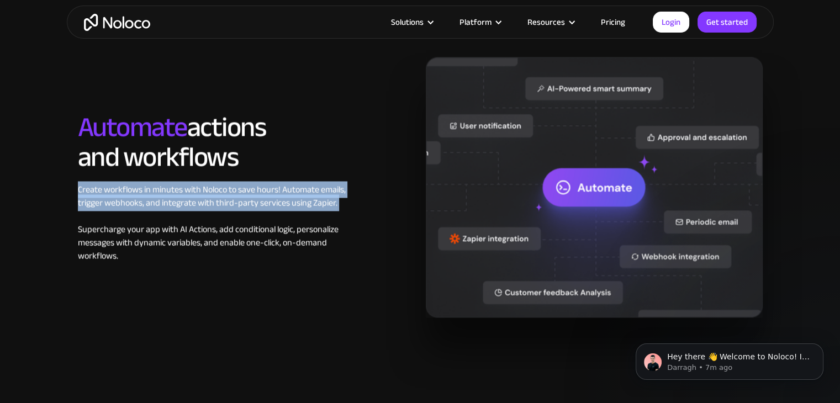
click at [207, 206] on div "Create workflows in minutes with Noloco to save hours! Automate emails, trigger…" at bounding box center [217, 223] width 279 height 80
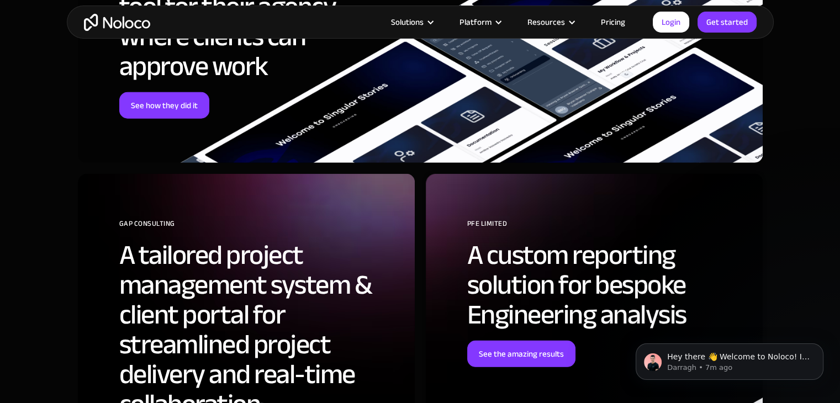
scroll to position [2861, 0]
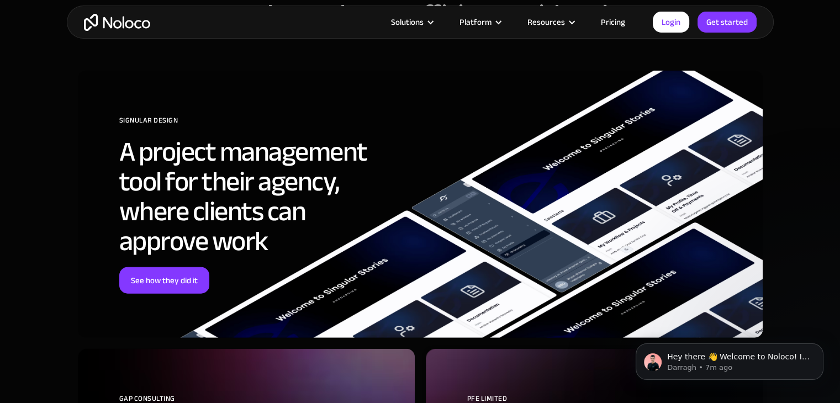
click at [612, 18] on link "Pricing" at bounding box center [613, 22] width 52 height 14
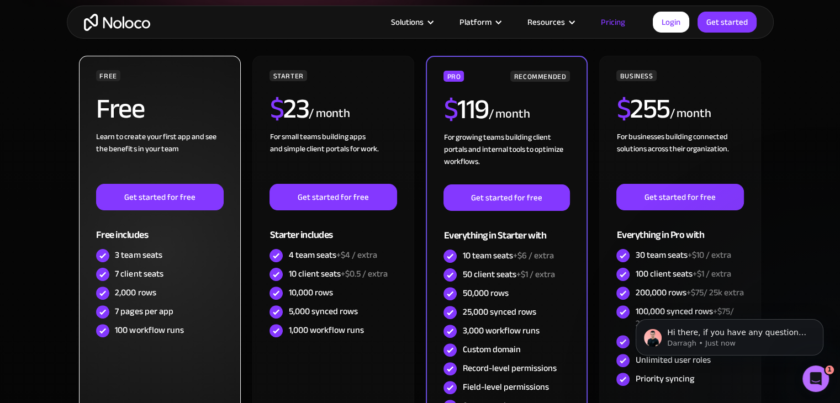
click at [209, 120] on div "Free" at bounding box center [159, 113] width 127 height 36
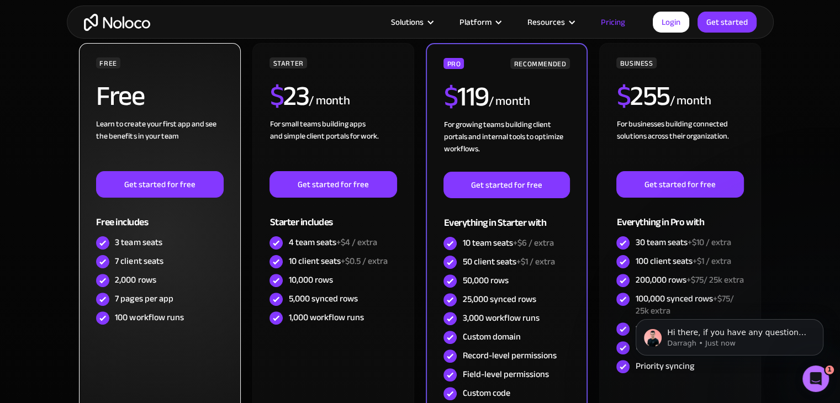
scroll to position [254, 0]
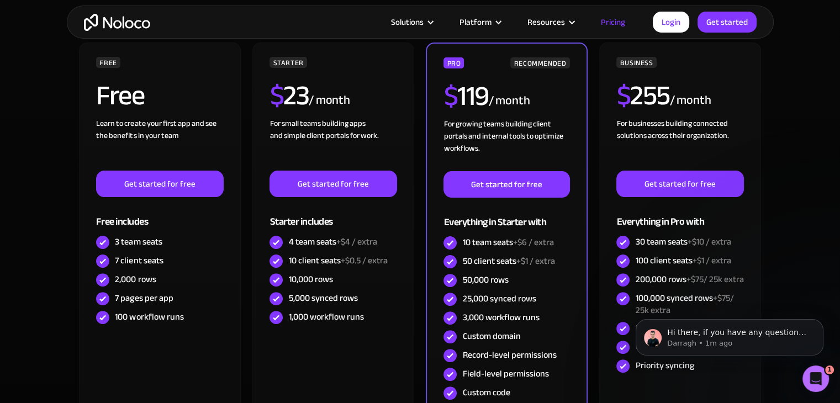
click at [241, 131] on div "FREE Free Learn to create your first app and see the benefits in your team ‍ Ge…" at bounding box center [420, 242] width 685 height 398
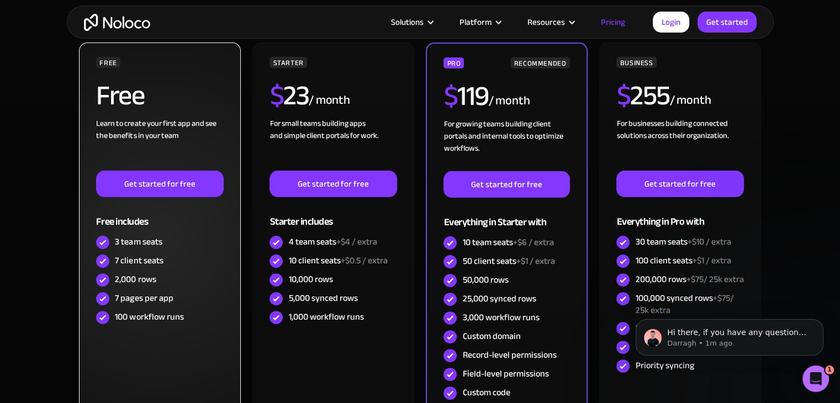
click at [214, 129] on div "Learn to create your first app and see the benefits in your team ‍" at bounding box center [159, 144] width 127 height 53
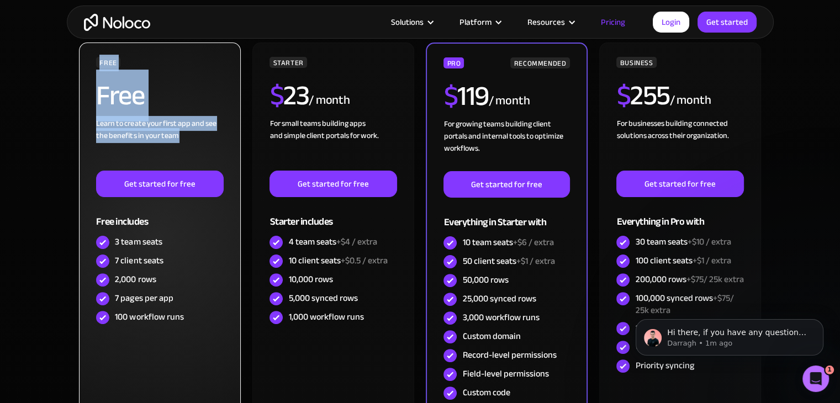
drag, startPoint x: 214, startPoint y: 129, endPoint x: 108, endPoint y: 55, distance: 128.6
click at [108, 57] on div "FREE Free Learn to create your first app and see the benefits in your team ‍ Ge…" at bounding box center [159, 192] width 127 height 270
click at [108, 57] on div "FREE" at bounding box center [108, 62] width 24 height 11
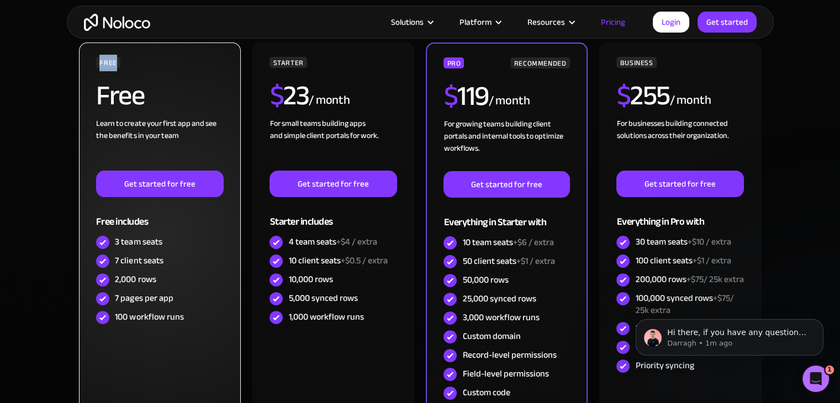
click at [108, 57] on div "FREE" at bounding box center [108, 62] width 24 height 11
drag, startPoint x: 108, startPoint y: 55, endPoint x: 111, endPoint y: 61, distance: 6.7
click at [111, 61] on div "FREE" at bounding box center [108, 62] width 24 height 11
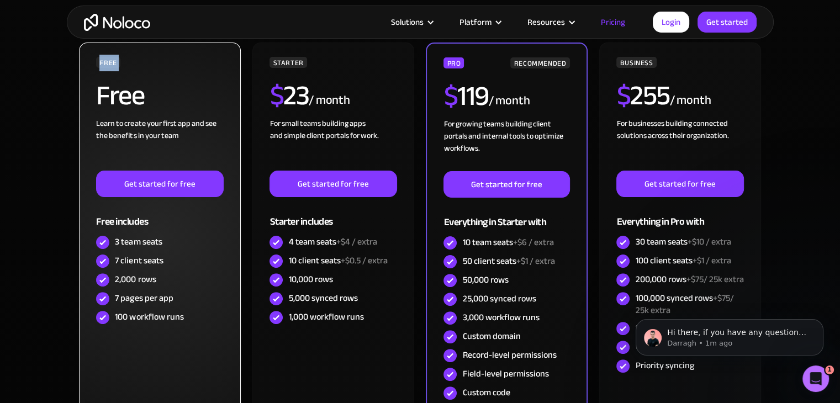
click at [111, 61] on div "FREE" at bounding box center [108, 62] width 24 height 11
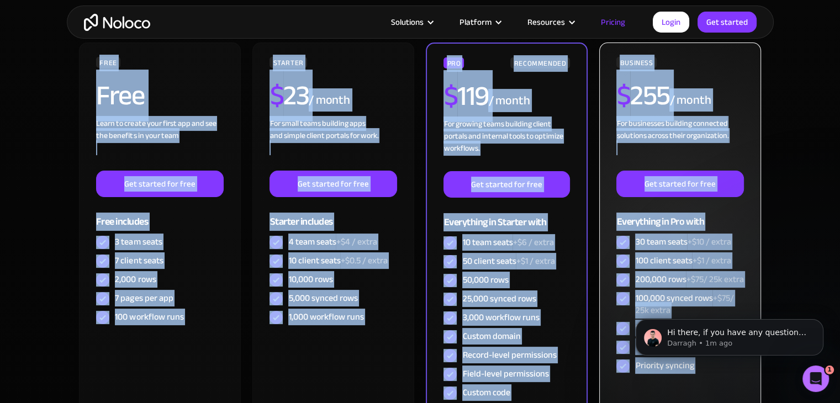
drag, startPoint x: 111, startPoint y: 61, endPoint x: 694, endPoint y: 378, distance: 663.8
click at [694, 378] on div "FREE Free Learn to create your first app and see the benefits in your team ‍ Ge…" at bounding box center [420, 242] width 685 height 398
click at [694, 376] on div "Priority syncing" at bounding box center [680, 366] width 127 height 19
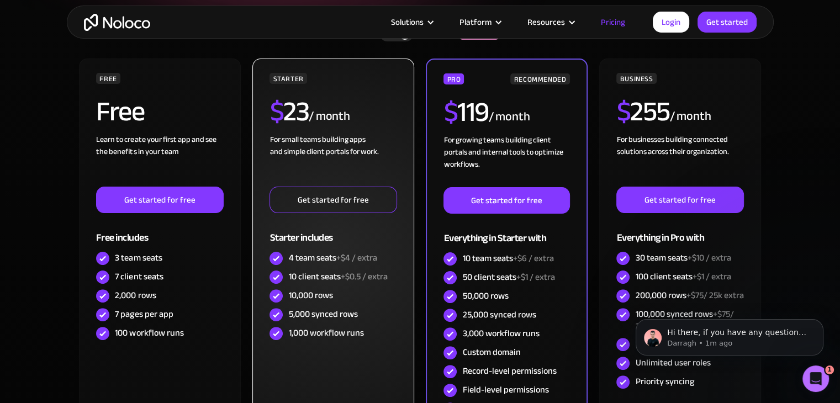
scroll to position [236, 0]
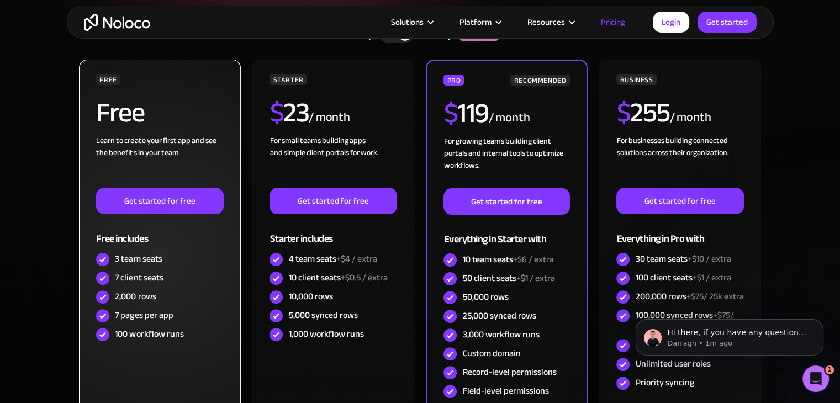
click at [96, 69] on div "FREE Free Learn to create your first app and see the benefits in your team ‍ Ge…" at bounding box center [159, 254] width 161 height 389
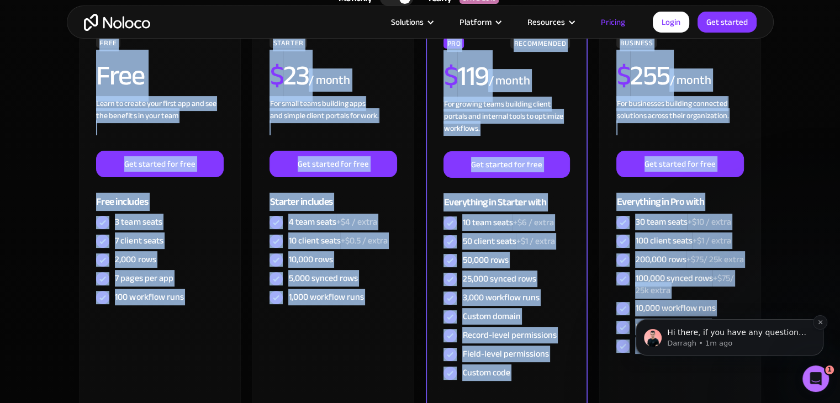
scroll to position [585, 0]
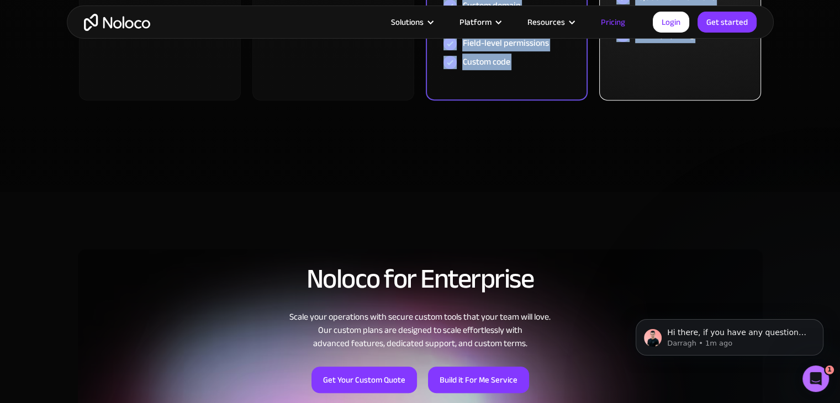
drag, startPoint x: 96, startPoint y: 69, endPoint x: 736, endPoint y: 77, distance: 640.4
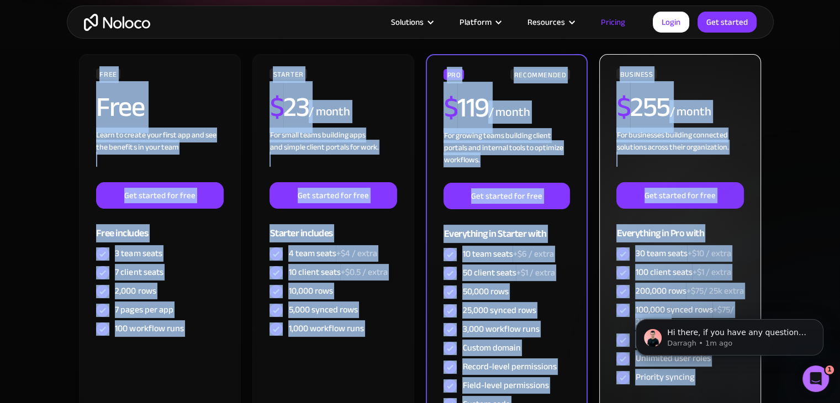
scroll to position [237, 0]
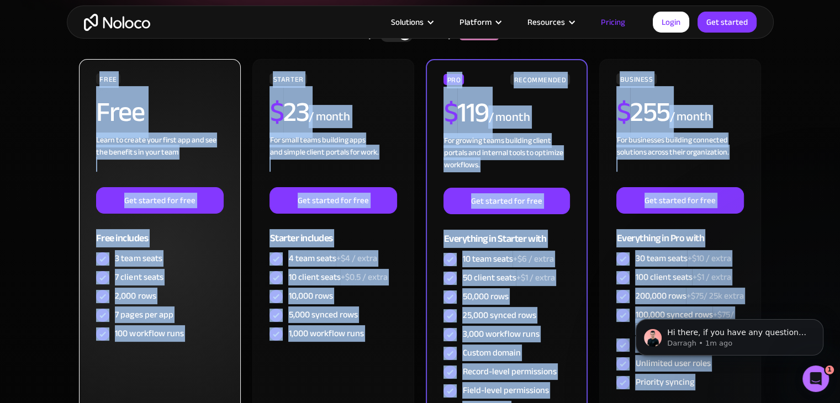
click at [111, 83] on div "FREE" at bounding box center [108, 78] width 24 height 11
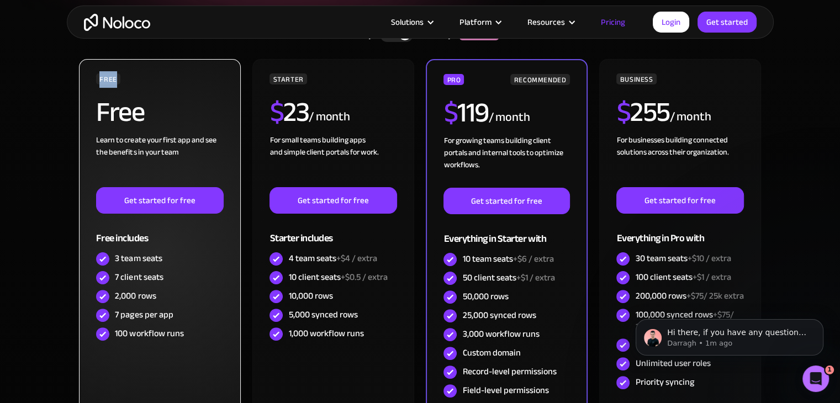
click at [111, 83] on div "FREE" at bounding box center [108, 78] width 24 height 11
click at [108, 83] on div "FREE" at bounding box center [108, 78] width 24 height 11
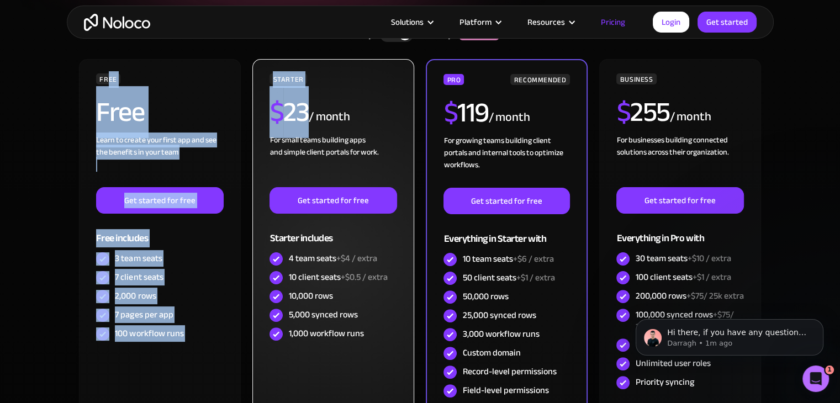
drag, startPoint x: 108, startPoint y: 83, endPoint x: 305, endPoint y: 131, distance: 202.5
click at [305, 131] on div "FREE Free Learn to create your first app and see the benefits in your team ‍ Ge…" at bounding box center [420, 258] width 685 height 398
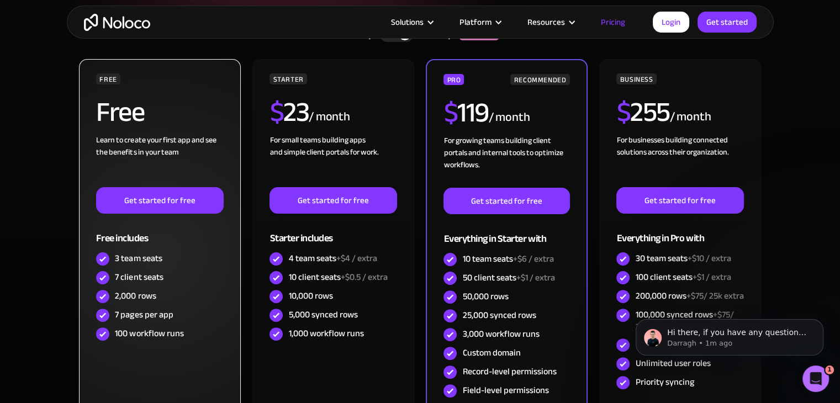
click at [101, 75] on div "FREE" at bounding box center [108, 78] width 24 height 11
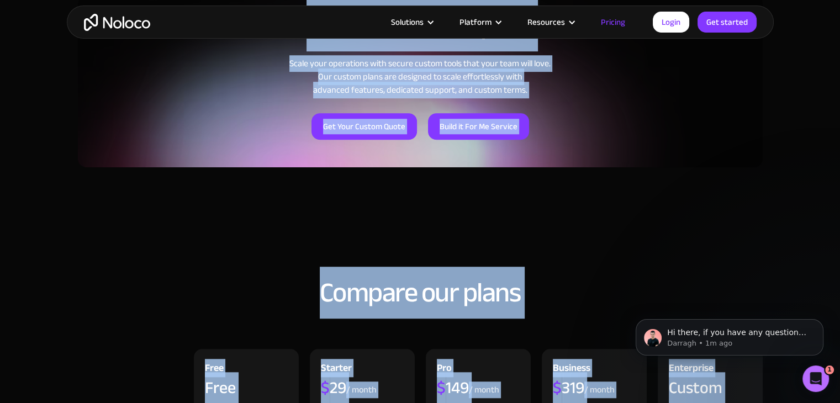
scroll to position [1038, 0]
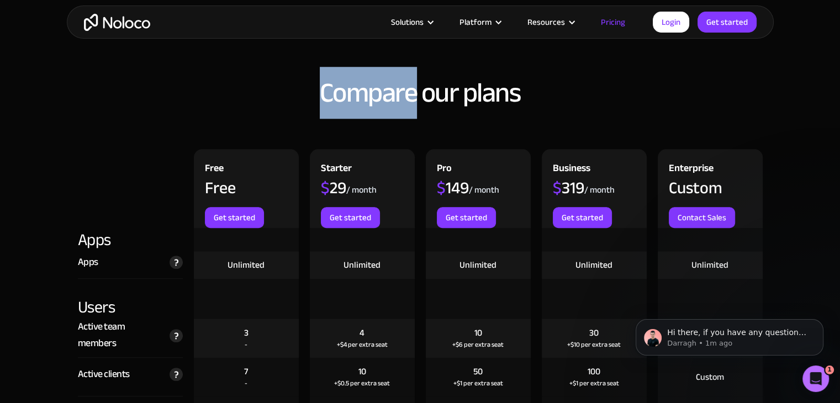
drag, startPoint x: 101, startPoint y: 75, endPoint x: 223, endPoint y: 69, distance: 122.3
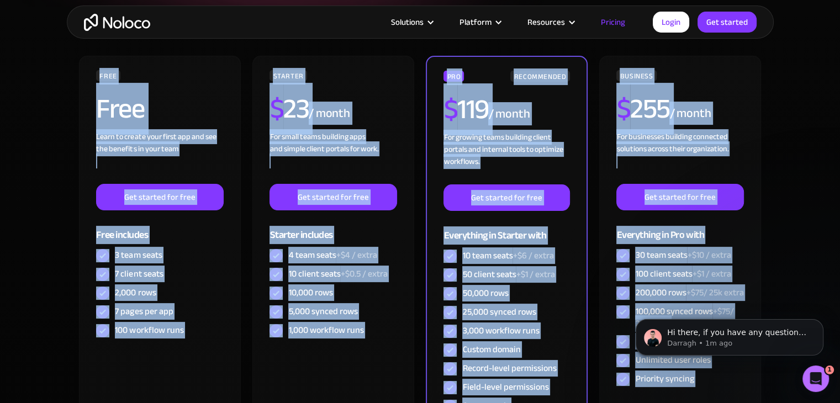
scroll to position [240, 0]
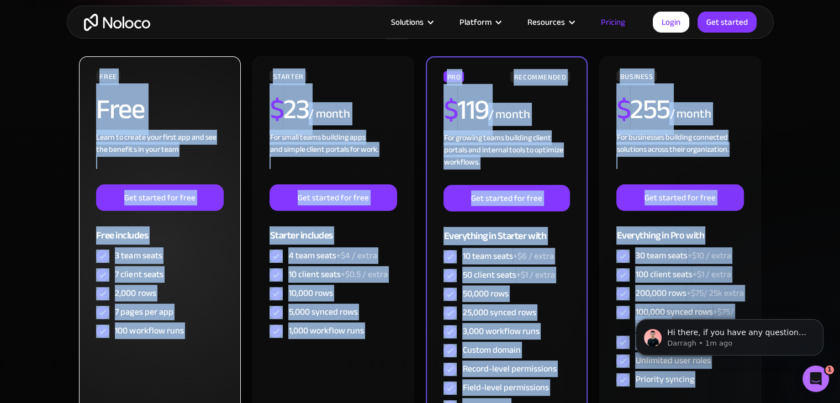
click at [128, 78] on div "FREE" at bounding box center [159, 76] width 127 height 11
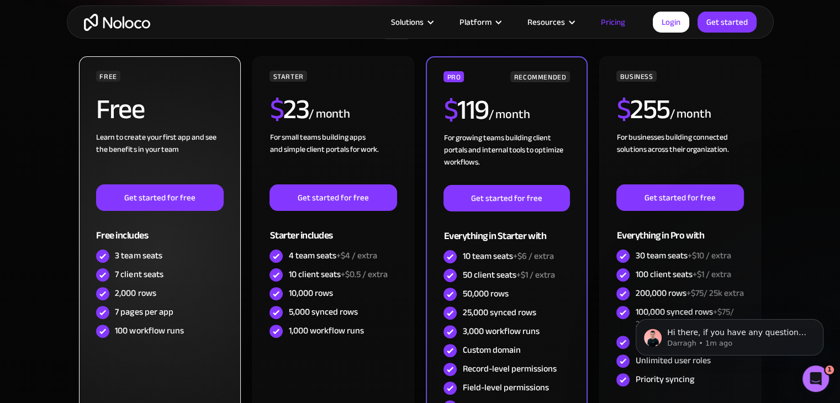
click at [128, 78] on div "FREE" at bounding box center [159, 76] width 127 height 11
click at [93, 76] on div "FREE Free Learn to create your first app and see the benefits in your team ‍ Ge…" at bounding box center [159, 250] width 161 height 389
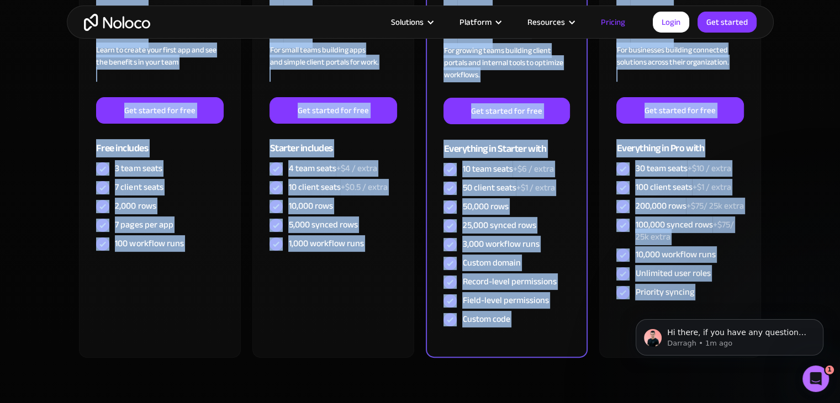
scroll to position [512, 0]
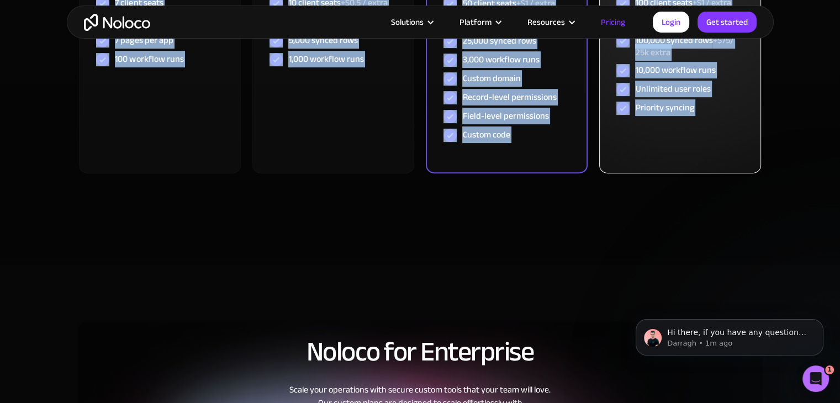
drag, startPoint x: 93, startPoint y: 76, endPoint x: 644, endPoint y: 146, distance: 554.8
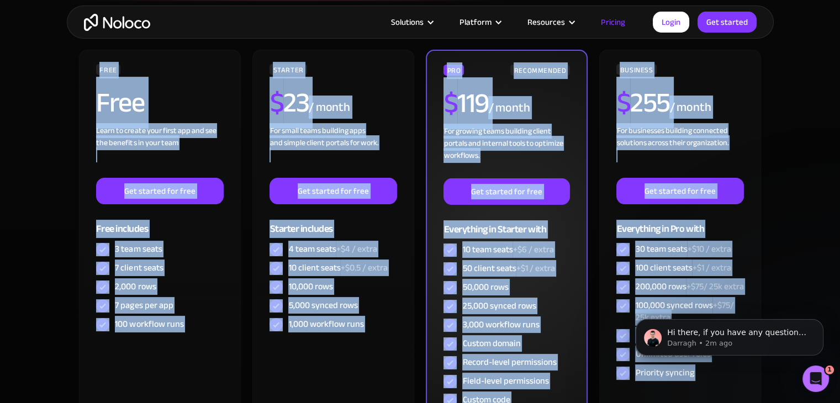
scroll to position [243, 0]
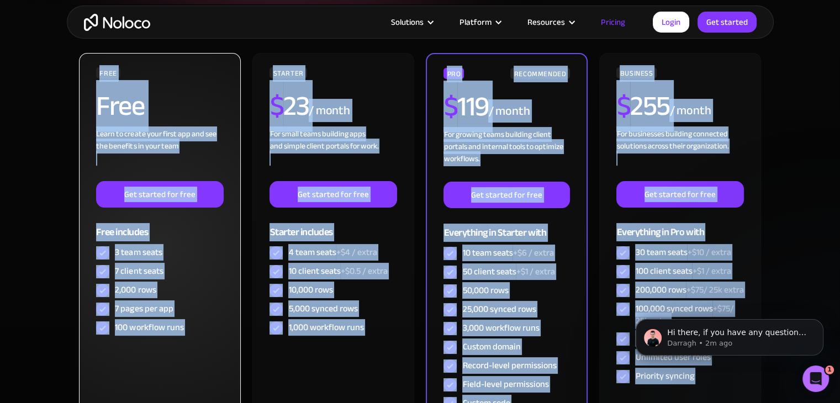
click at [104, 70] on div "FREE" at bounding box center [108, 72] width 24 height 11
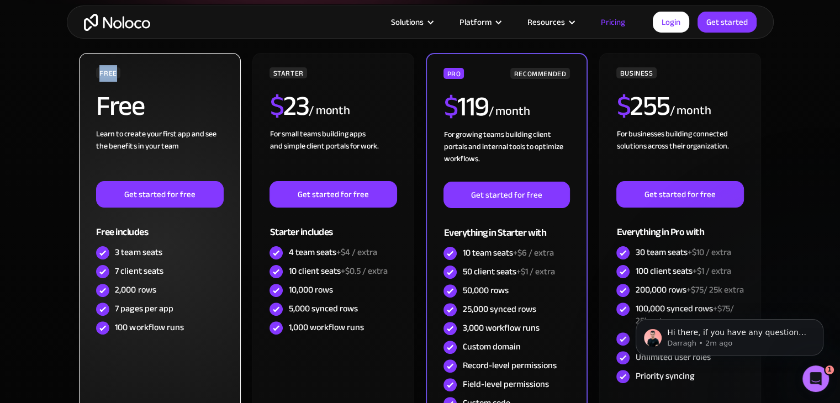
click at [104, 70] on div "FREE" at bounding box center [108, 72] width 24 height 11
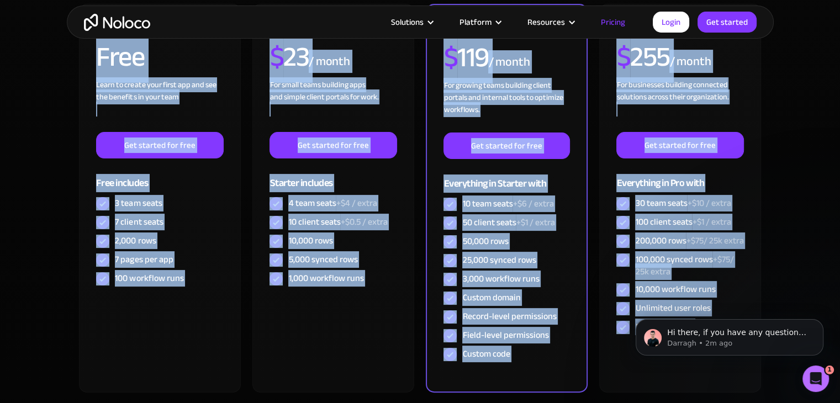
scroll to position [382, 0]
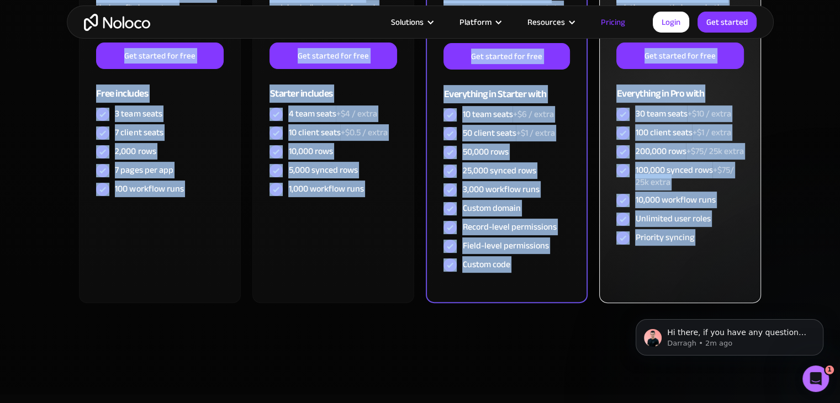
drag, startPoint x: 104, startPoint y: 70, endPoint x: 697, endPoint y: 248, distance: 619.5
click at [697, 248] on div "FREE Free Learn to create your first app and see the benefits in your team ‍ Ge…" at bounding box center [420, 113] width 685 height 398
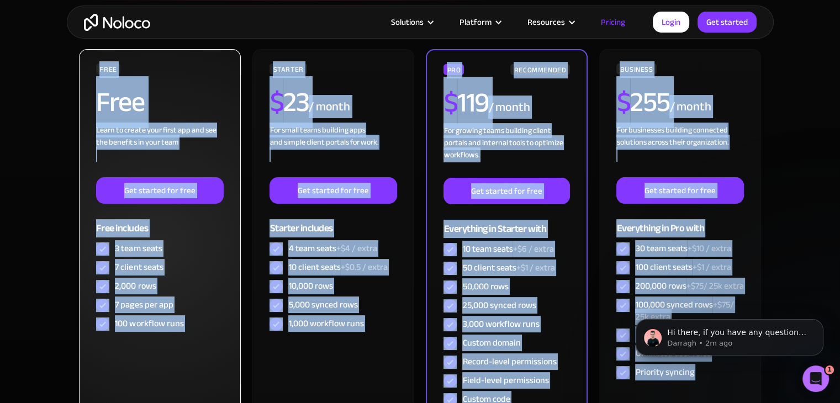
scroll to position [244, 0]
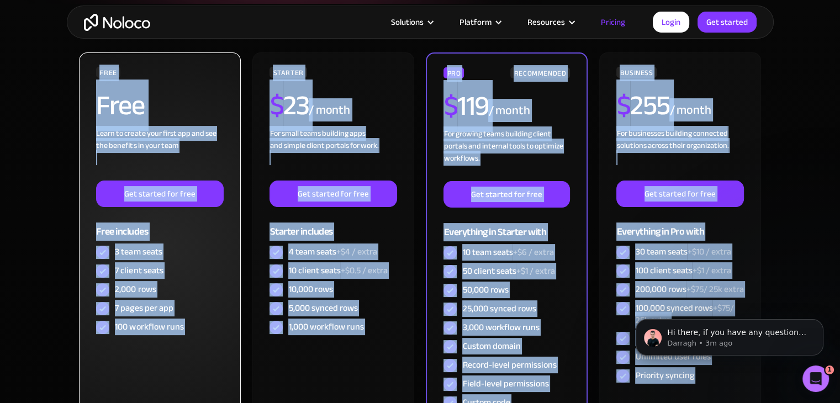
click at [98, 71] on div "FREE" at bounding box center [108, 72] width 24 height 11
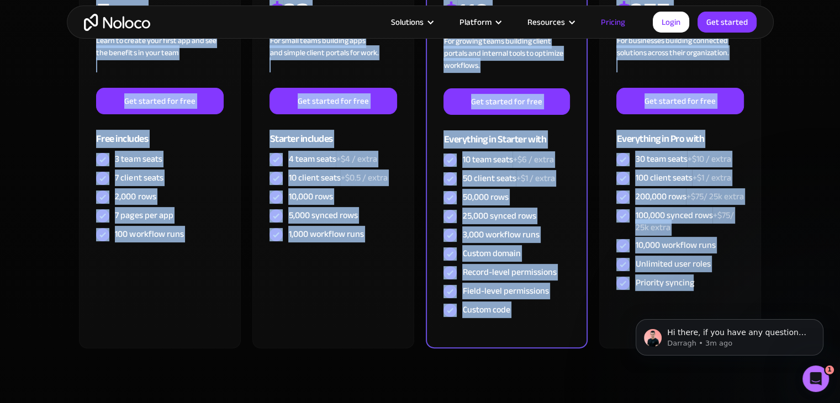
scroll to position [403, 0]
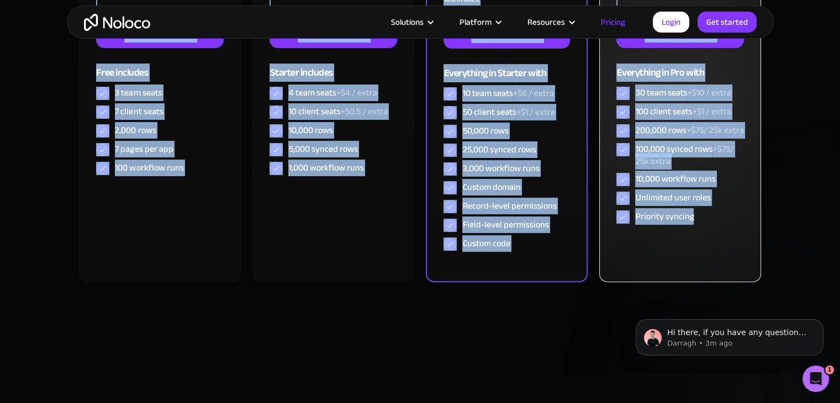
drag, startPoint x: 98, startPoint y: 71, endPoint x: 712, endPoint y: 238, distance: 636.0
click at [712, 238] on div "FREE Free Learn to create your first app and see the benefits in your team ‍ Ge…" at bounding box center [420, 92] width 685 height 398
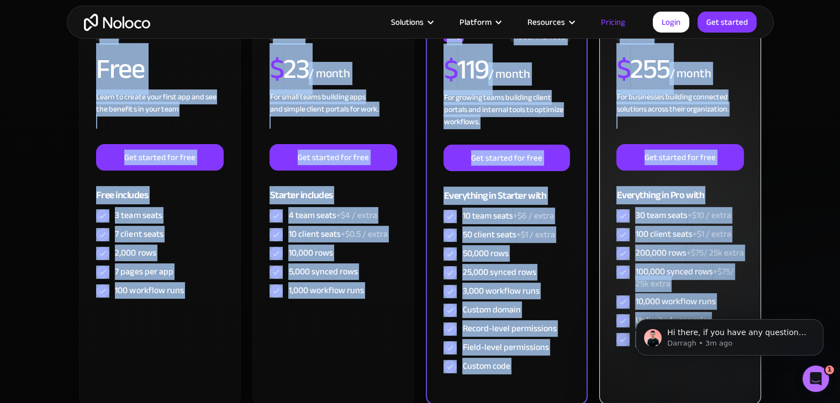
scroll to position [259, 0]
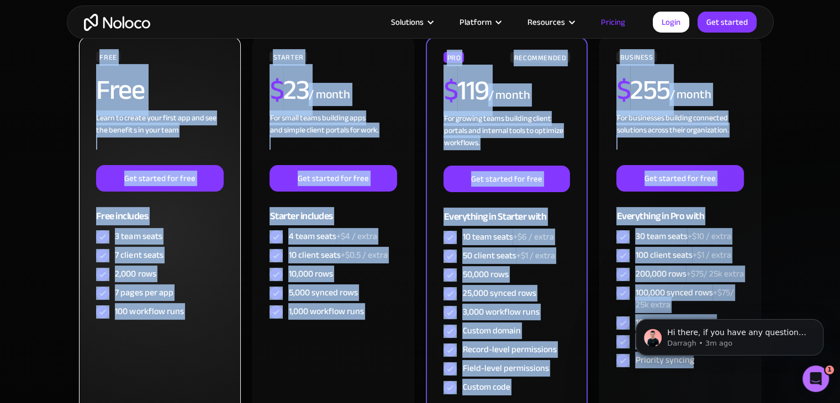
click at [100, 56] on div "FREE" at bounding box center [108, 56] width 24 height 11
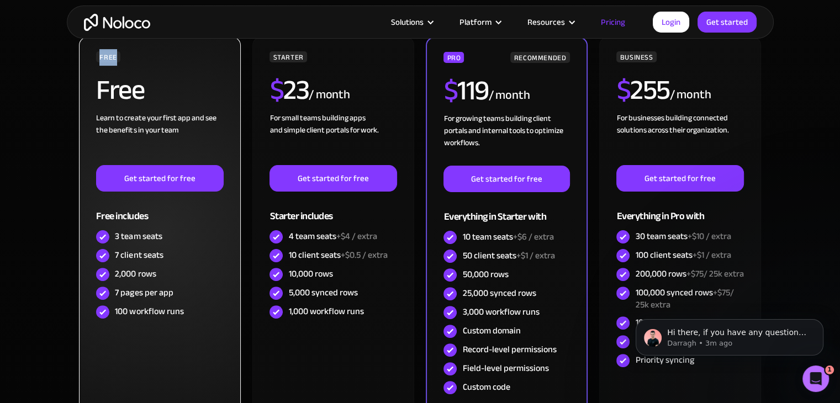
click at [100, 56] on div "FREE" at bounding box center [108, 56] width 24 height 11
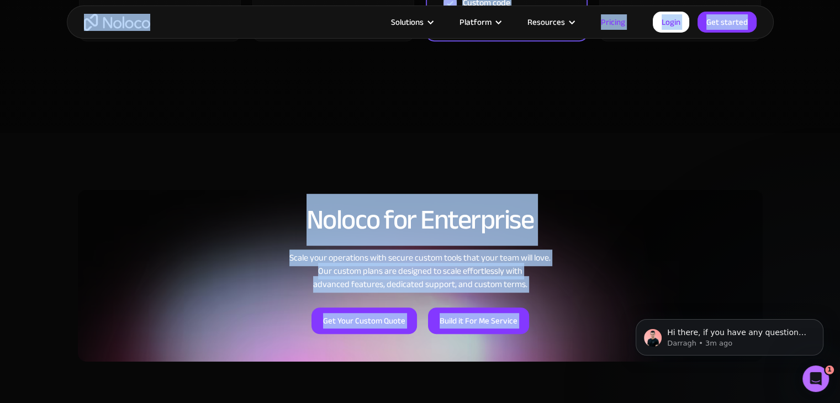
scroll to position [585, 0]
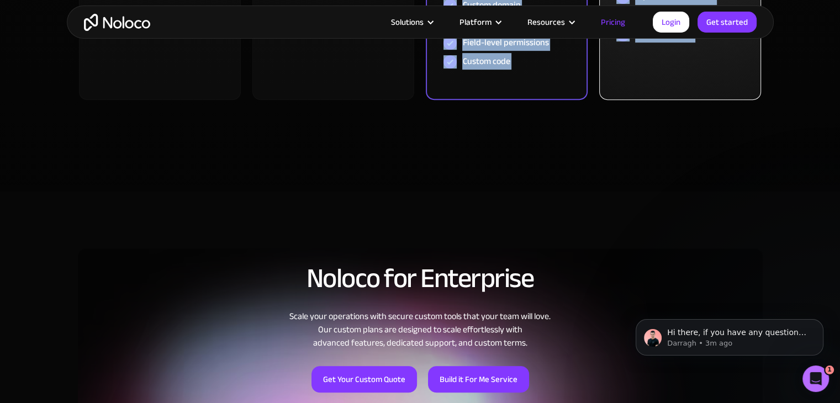
drag, startPoint x: 100, startPoint y: 56, endPoint x: 714, endPoint y: 48, distance: 613.9
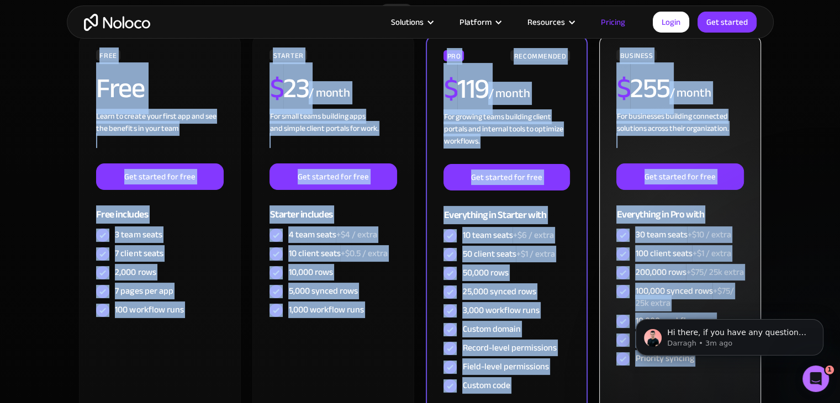
scroll to position [265, 0]
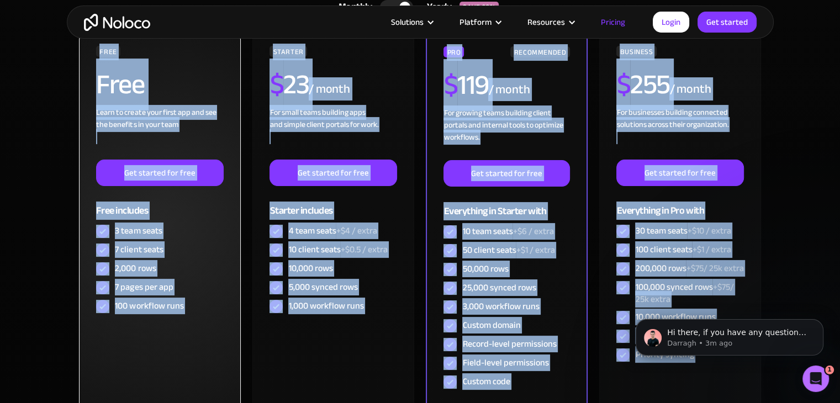
click at [115, 71] on h2 "Free" at bounding box center [120, 85] width 48 height 28
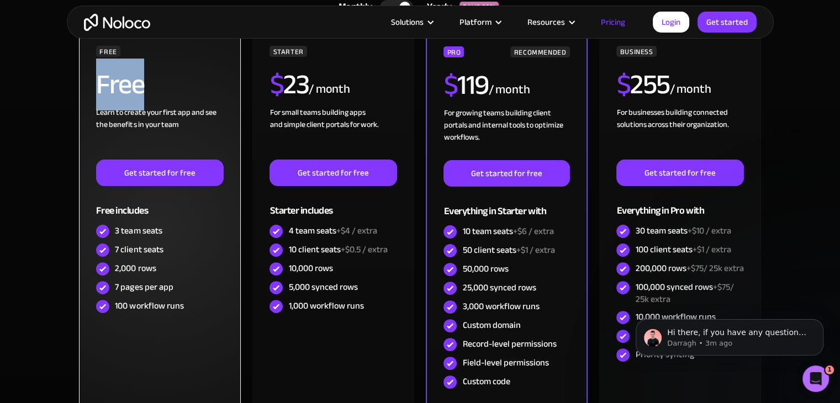
click at [115, 71] on h2 "Free" at bounding box center [120, 85] width 48 height 28
click at [108, 55] on div "FREE" at bounding box center [108, 51] width 24 height 11
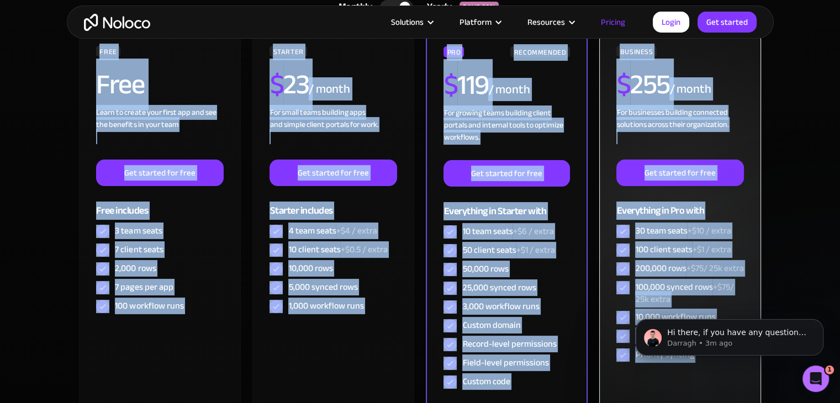
drag, startPoint x: 108, startPoint y: 55, endPoint x: 675, endPoint y: 384, distance: 655.3
click at [675, 384] on div "FREE Free Learn to create your first app and see the benefits in your team ‍ Ge…" at bounding box center [420, 230] width 685 height 398
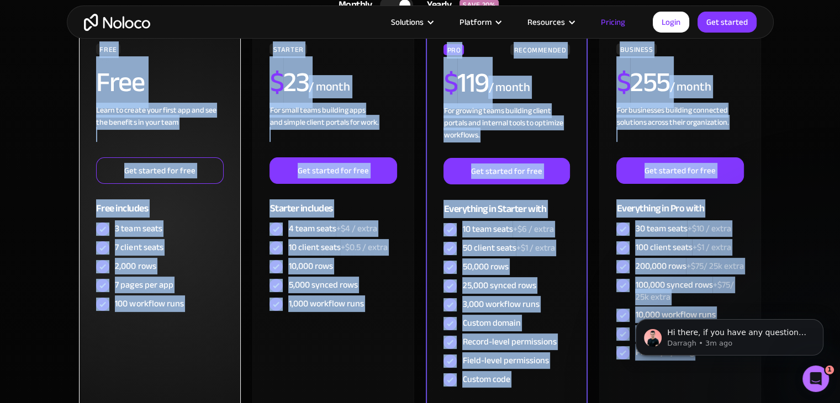
scroll to position [238, 0]
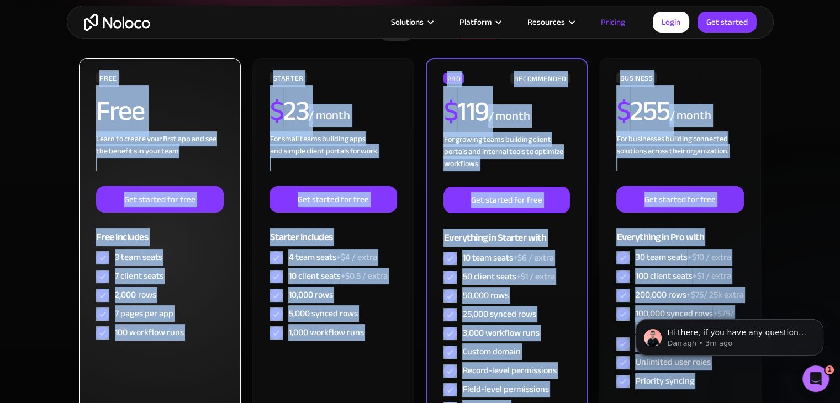
click at [107, 78] on div "FREE" at bounding box center [108, 77] width 24 height 11
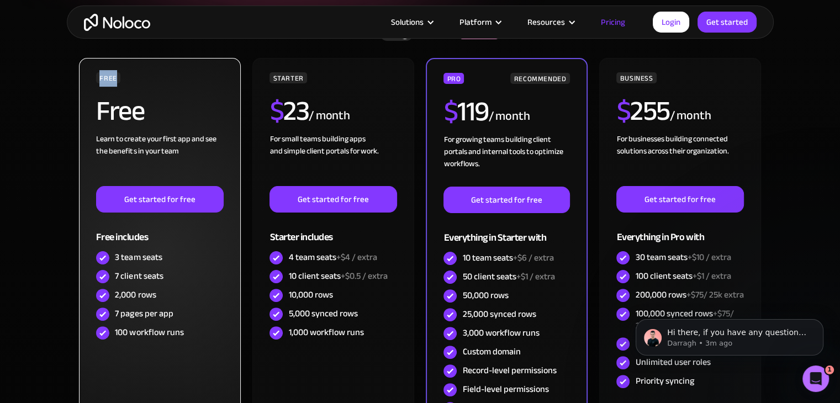
click at [107, 78] on div "FREE" at bounding box center [108, 77] width 24 height 11
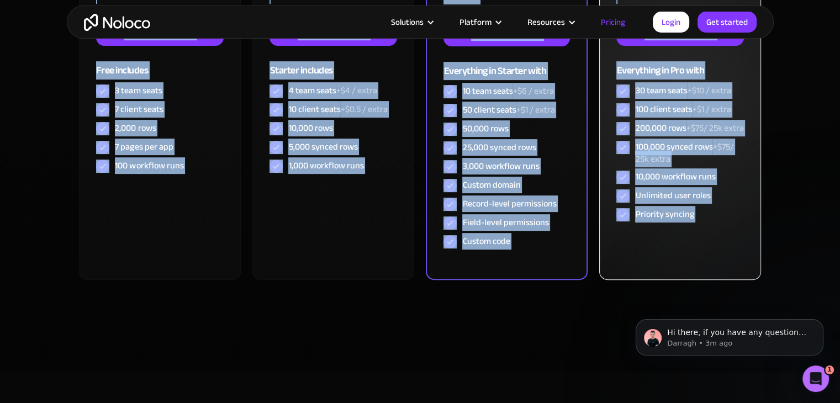
scroll to position [425, 0]
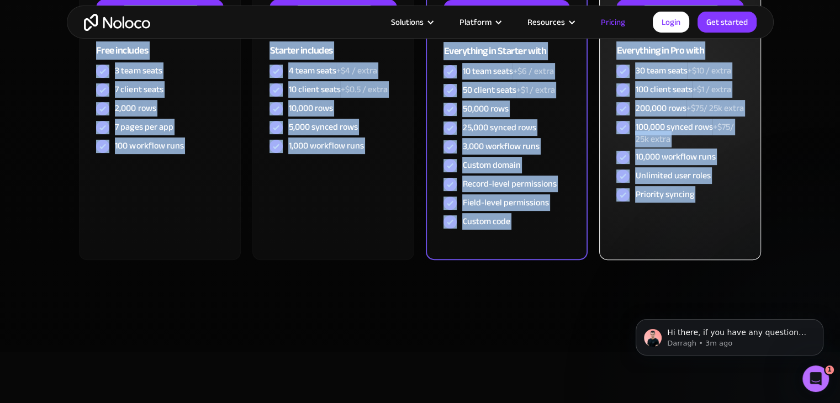
drag, startPoint x: 107, startPoint y: 78, endPoint x: 696, endPoint y: 211, distance: 604.3
click at [696, 211] on div "FREE Free Learn to create your first app and see the benefits in your team ‍ Ge…" at bounding box center [420, 70] width 685 height 398
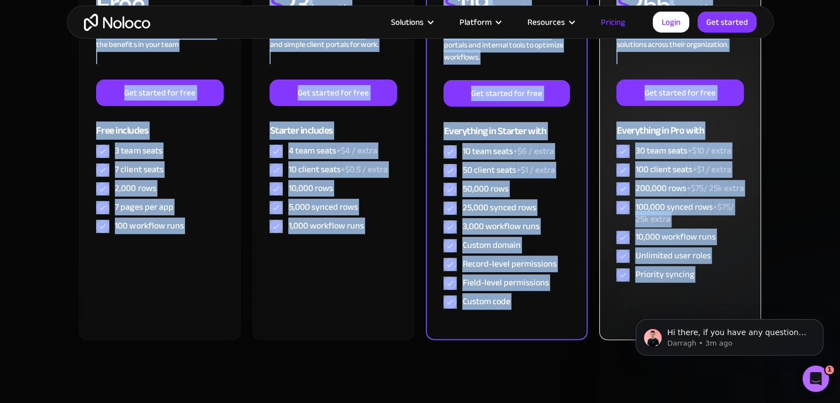
scroll to position [338, 0]
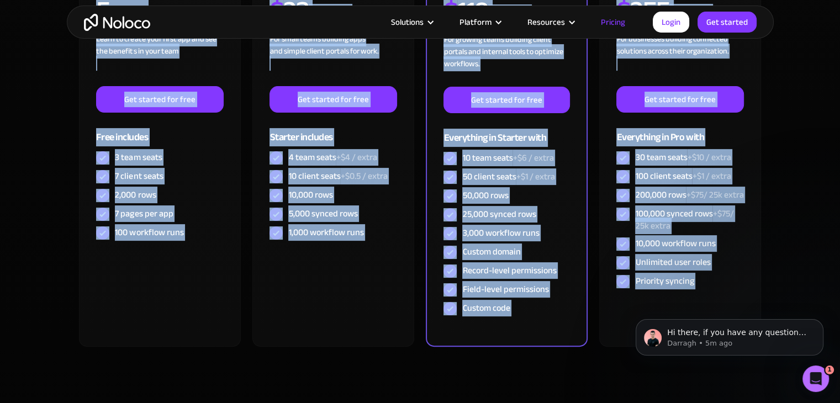
click at [422, 151] on div "FREE Free Learn to create your first app and see the benefits in your team ‍ Ge…" at bounding box center [420, 157] width 685 height 398
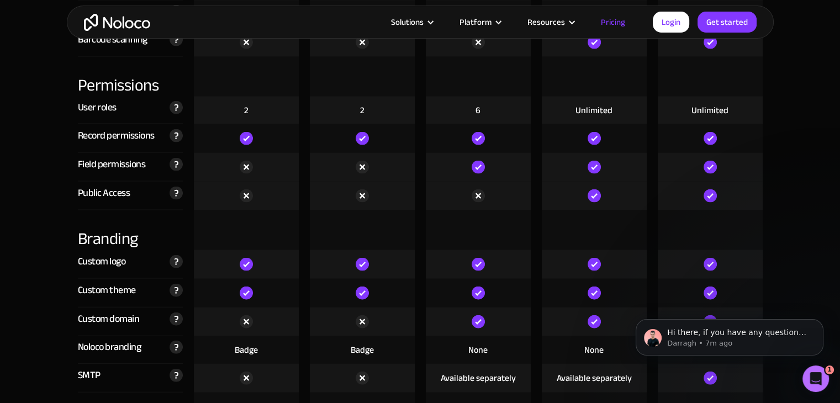
scroll to position [2340, 0]
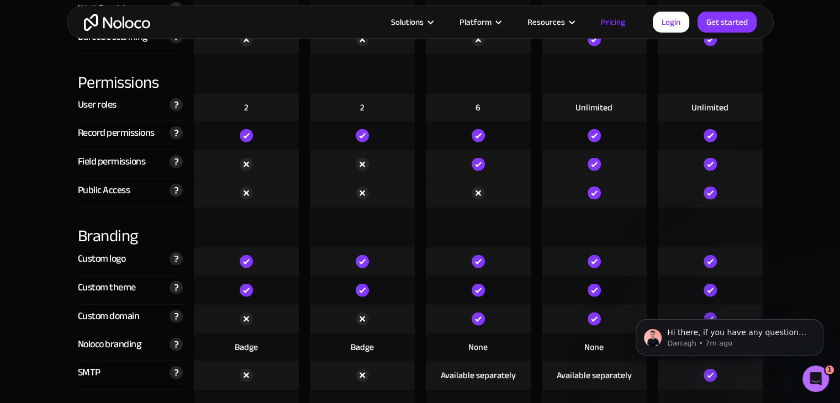
click at [304, 216] on div at bounding box center [362, 228] width 116 height 40
click at [99, 82] on div "Permissions" at bounding box center [130, 74] width 105 height 40
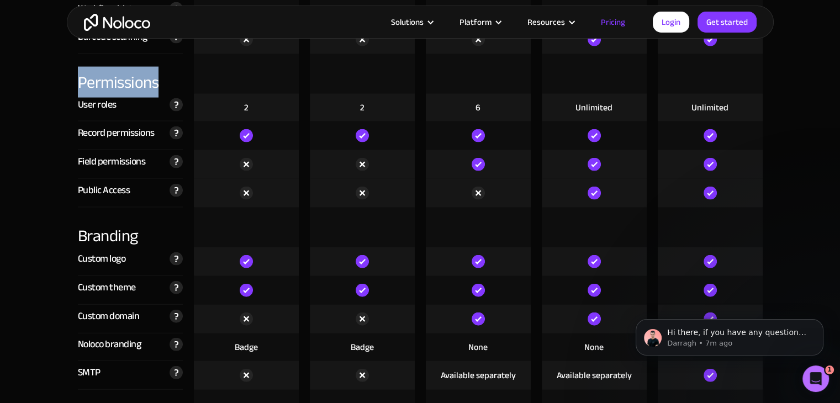
click at [99, 82] on div "Permissions" at bounding box center [130, 74] width 105 height 40
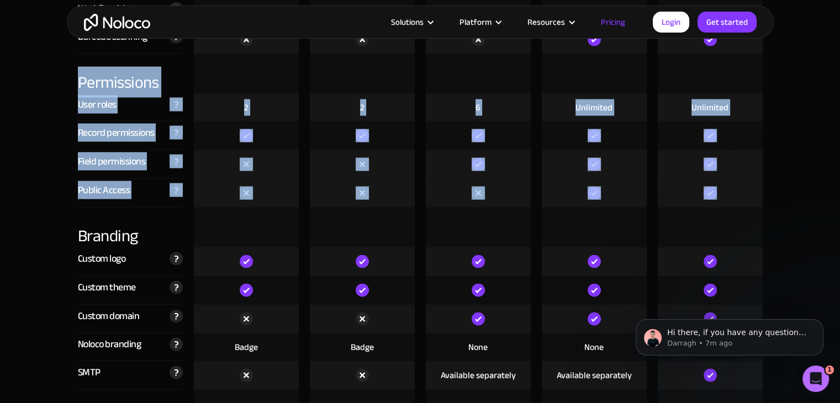
drag, startPoint x: 99, startPoint y: 82, endPoint x: 732, endPoint y: 192, distance: 641.6
click at [732, 192] on div "Compare our plans Free Free Get started Starter $ 29 / month Get started Pro $ …" at bounding box center [420, 202] width 707 height 2875
click at [732, 192] on div at bounding box center [710, 193] width 105 height 29
drag, startPoint x: 732, startPoint y: 192, endPoint x: 82, endPoint y: 68, distance: 662.1
click at [82, 68] on div "Compare our plans Free Free Get started Starter $ 29 / month Get started Pro $ …" at bounding box center [420, 202] width 707 height 2875
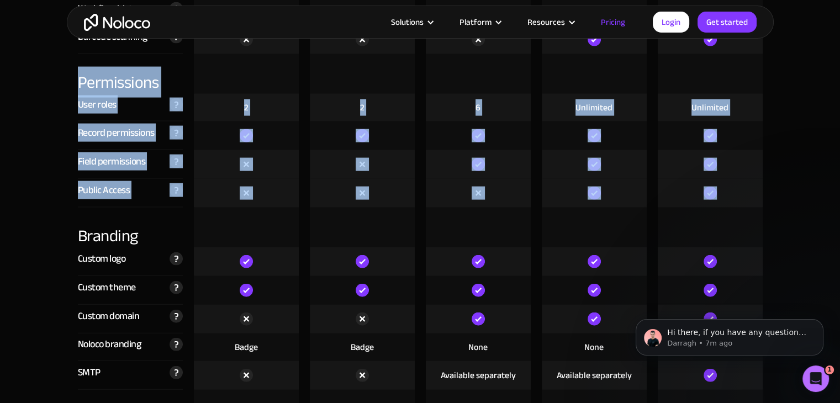
click at [82, 68] on div "Permissions" at bounding box center [130, 74] width 105 height 40
drag, startPoint x: 82, startPoint y: 68, endPoint x: 745, endPoint y: 193, distance: 674.7
click at [745, 193] on div "Compare our plans Free Free Get started Starter $ 29 / month Get started Pro $ …" at bounding box center [420, 202] width 707 height 2875
click at [745, 193] on div at bounding box center [710, 193] width 105 height 29
drag, startPoint x: 745, startPoint y: 193, endPoint x: 93, endPoint y: 74, distance: 662.7
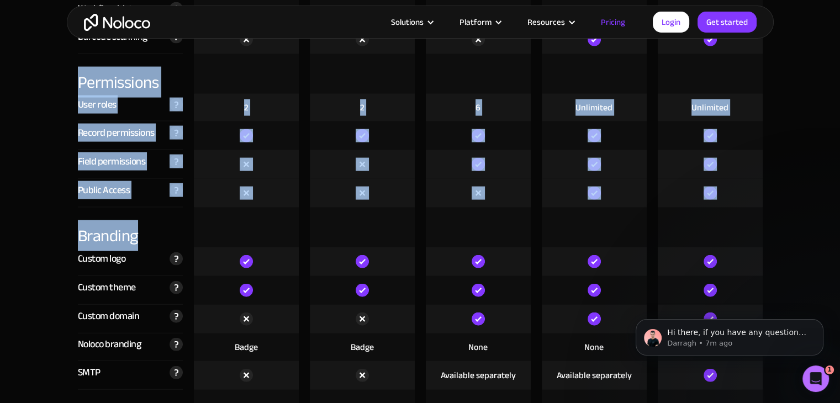
click at [93, 74] on div "Compare our plans Free Free Get started Starter $ 29 / month Get started Pro $ …" at bounding box center [420, 202] width 707 height 2875
click at [93, 74] on div "Permissions" at bounding box center [130, 74] width 105 height 40
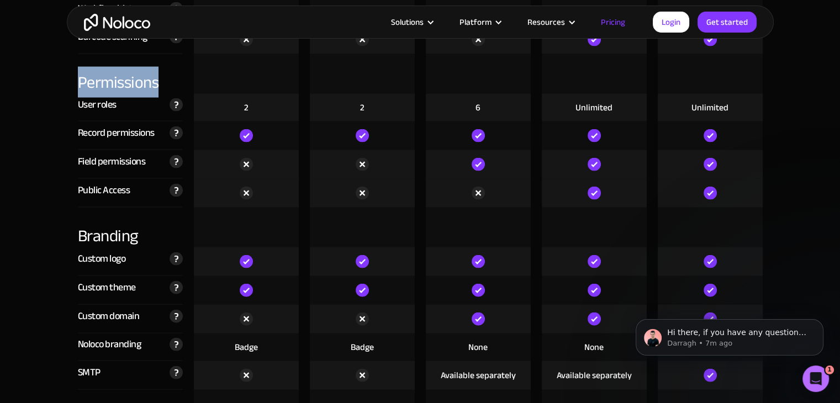
click at [93, 74] on div "Permissions" at bounding box center [130, 74] width 105 height 40
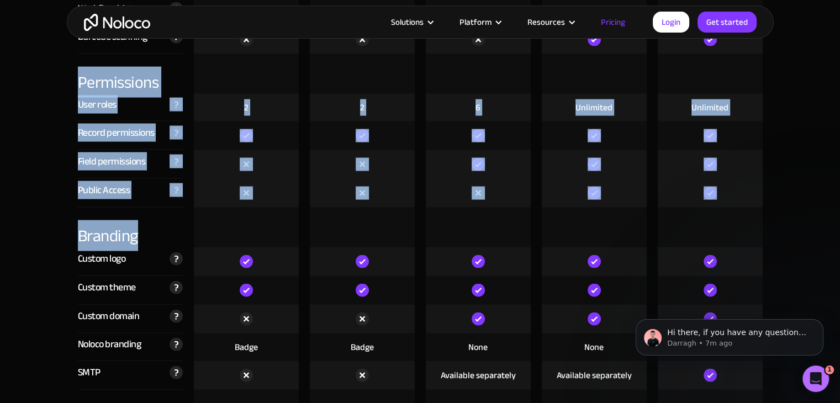
drag, startPoint x: 93, startPoint y: 74, endPoint x: 703, endPoint y: 191, distance: 621.0
click at [703, 191] on div "Compare our plans Free Free Get started Starter $ 29 / month Get started Pro $ …" at bounding box center [420, 202] width 707 height 2875
click at [704, 191] on img at bounding box center [710, 193] width 13 height 13
click at [113, 66] on div "Permissions" at bounding box center [130, 74] width 105 height 40
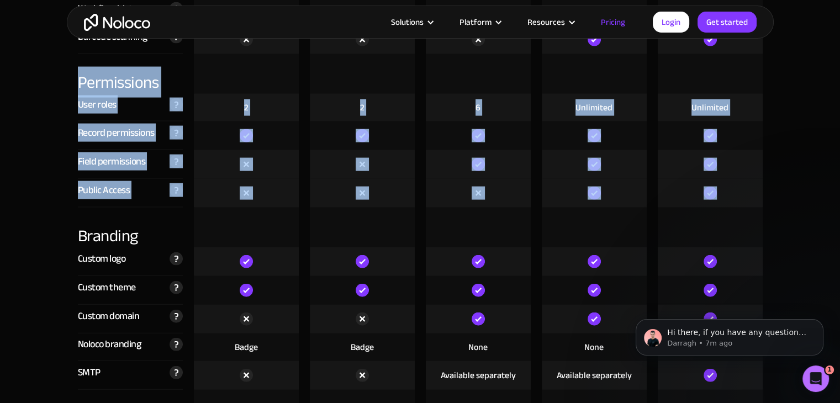
drag, startPoint x: 113, startPoint y: 66, endPoint x: 736, endPoint y: 190, distance: 635.9
click at [736, 190] on div "Compare our plans Free Free Get started Starter $ 29 / month Get started Pro $ …" at bounding box center [420, 202] width 707 height 2875
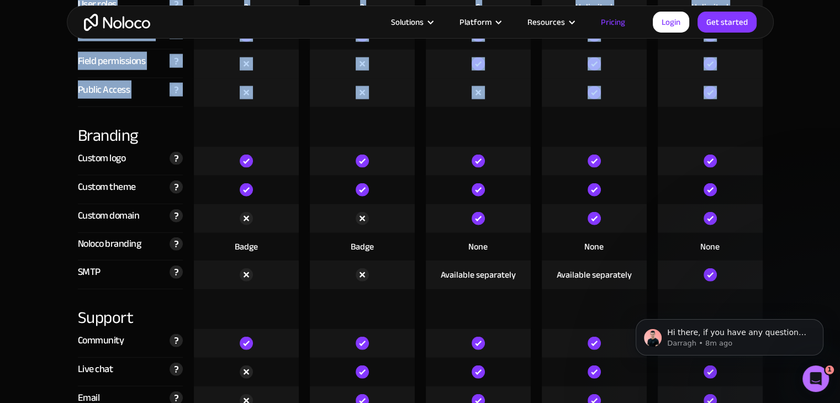
scroll to position [2441, 0]
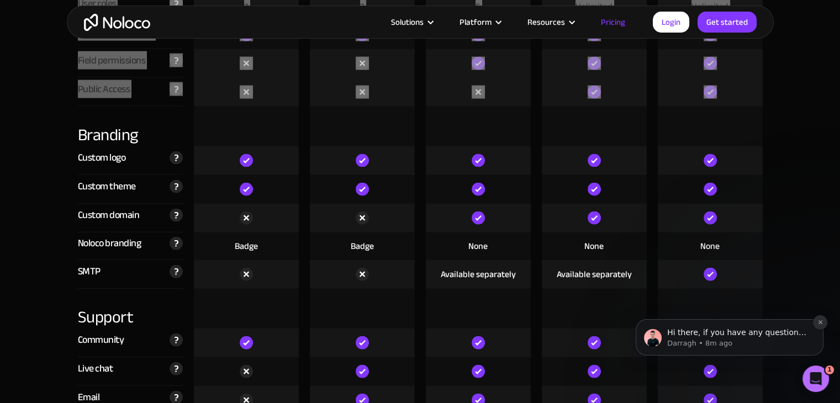
click at [822, 324] on icon "Dismiss notification" at bounding box center [820, 322] width 4 height 4
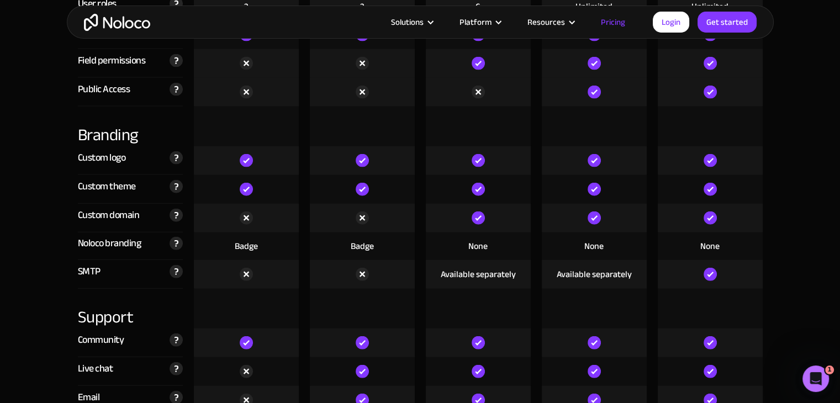
click at [98, 140] on div "Branding" at bounding box center [130, 127] width 105 height 40
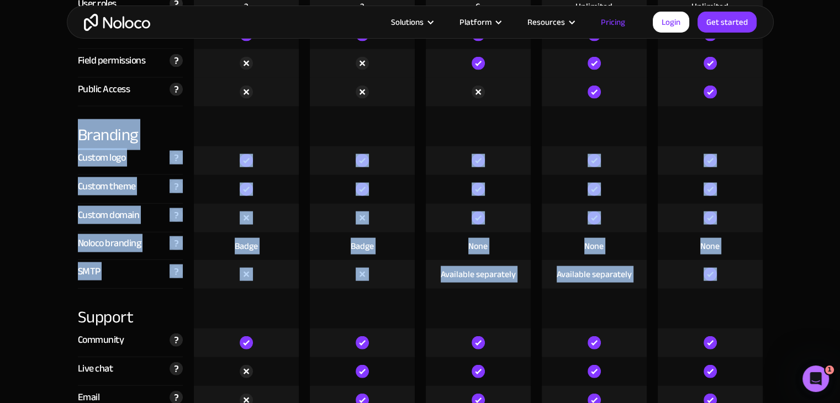
drag, startPoint x: 98, startPoint y: 140, endPoint x: 720, endPoint y: 271, distance: 635.8
click at [720, 271] on div "Compare our plans Free Free Get started Starter $ 29 / month Get started Pro $ …" at bounding box center [420, 101] width 707 height 2875
click at [720, 271] on div at bounding box center [710, 274] width 105 height 29
drag, startPoint x: 720, startPoint y: 271, endPoint x: 77, endPoint y: 123, distance: 660.6
click at [77, 123] on div "Compare our plans Free Free Get started Starter $ 29 / month Get started Pro $ …" at bounding box center [420, 101] width 707 height 2875
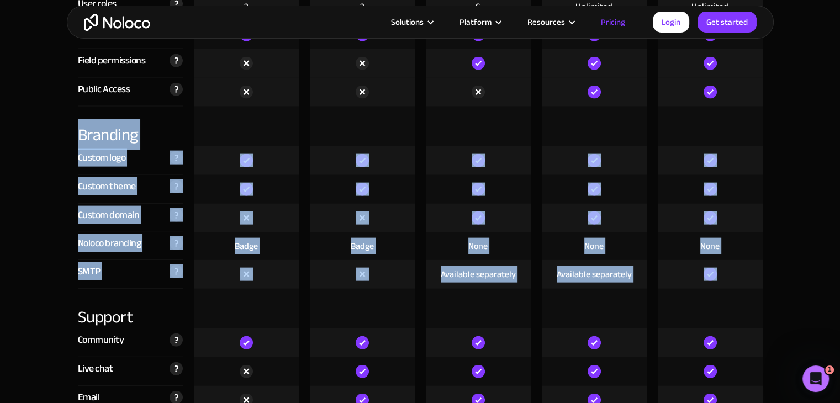
click at [77, 123] on div "Branding" at bounding box center [130, 127] width 116 height 40
drag, startPoint x: 77, startPoint y: 123, endPoint x: 712, endPoint y: 275, distance: 652.8
click at [712, 275] on div "Compare our plans Free Free Get started Starter $ 29 / month Get started Pro $ …" at bounding box center [420, 101] width 707 height 2875
click at [712, 275] on img at bounding box center [710, 274] width 13 height 13
click at [102, 134] on div "Branding" at bounding box center [130, 127] width 105 height 40
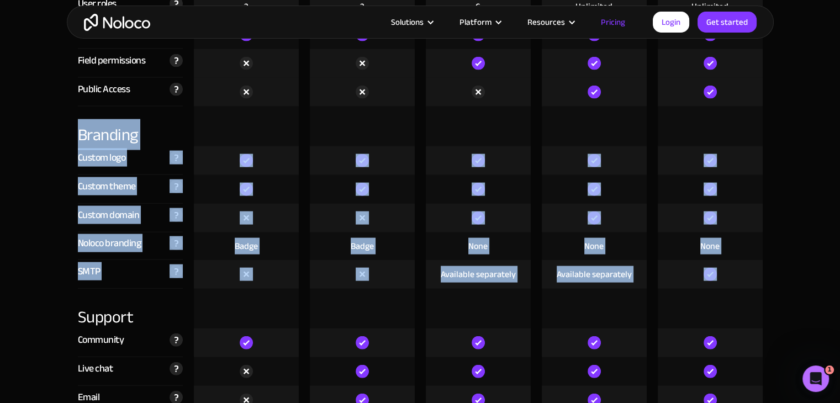
drag, startPoint x: 102, startPoint y: 134, endPoint x: 726, endPoint y: 276, distance: 640.3
click at [726, 276] on div "Compare our plans Free Free Get started Starter $ 29 / month Get started Pro $ …" at bounding box center [420, 101] width 707 height 2875
click at [78, 146] on div "Custom logo Customize your app with your team's logo." at bounding box center [130, 160] width 105 height 29
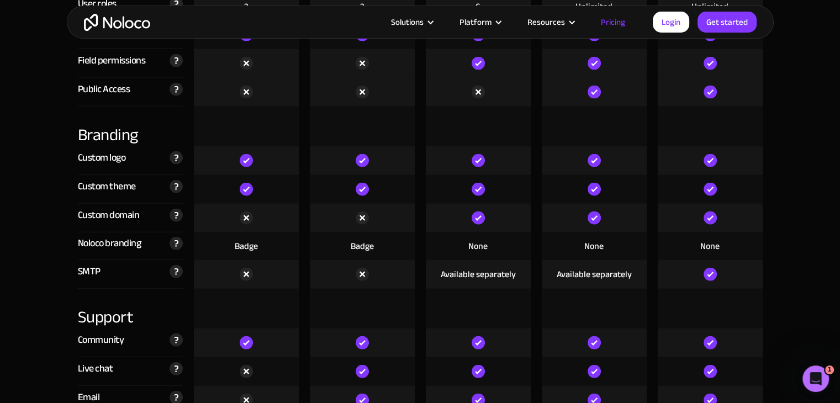
click at [80, 138] on div "Branding" at bounding box center [130, 127] width 105 height 40
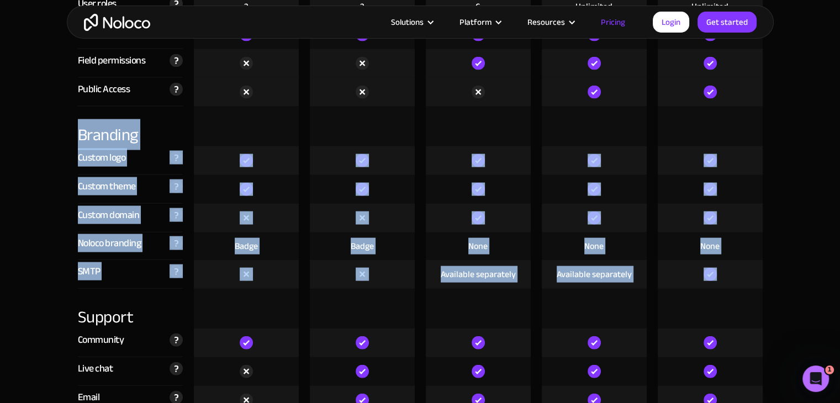
drag, startPoint x: 80, startPoint y: 138, endPoint x: 723, endPoint y: 277, distance: 658.0
click at [723, 277] on div "Compare our plans Free Free Get started Starter $ 29 / month Get started Pro $ …" at bounding box center [420, 101] width 707 height 2875
click at [316, 245] on div "Badge" at bounding box center [362, 247] width 105 height 28
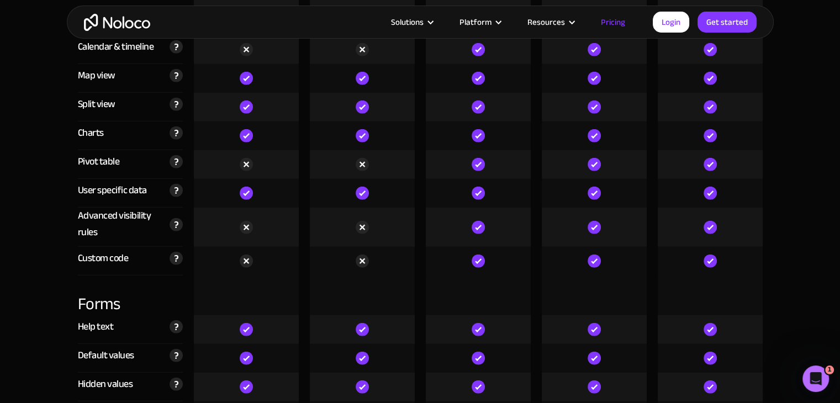
scroll to position [3005, 0]
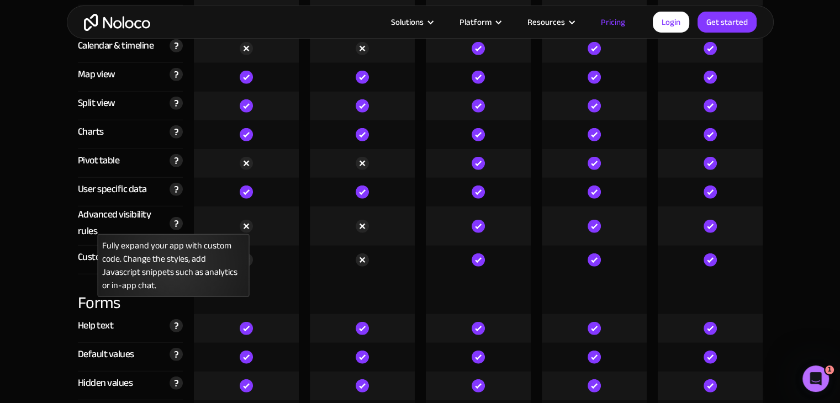
click at [180, 222] on img at bounding box center [176, 223] width 13 height 13
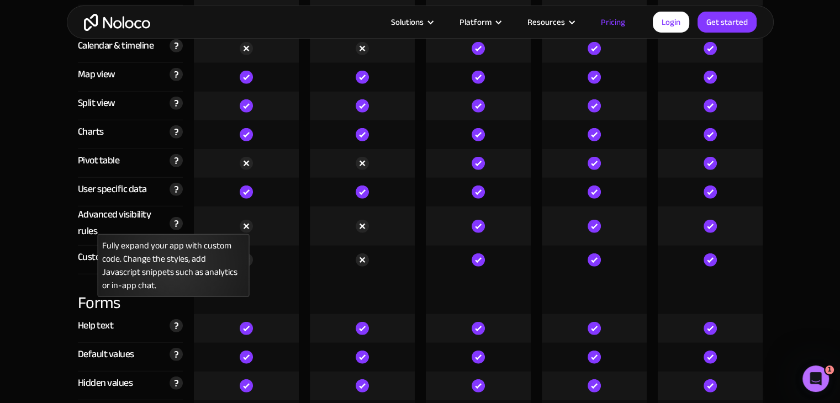
click at [180, 222] on img at bounding box center [176, 223] width 13 height 13
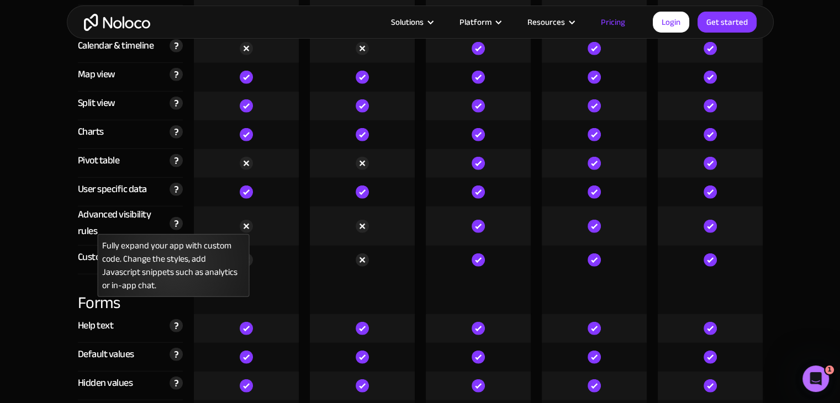
click at [180, 222] on img at bounding box center [176, 223] width 13 height 13
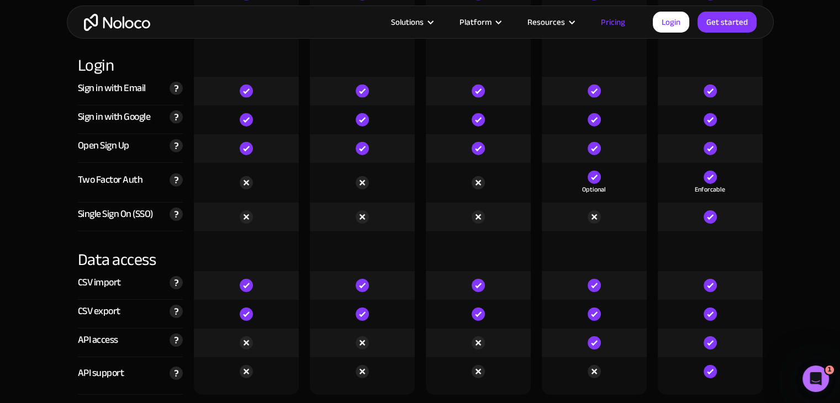
scroll to position [3552, 0]
click at [224, 231] on div at bounding box center [246, 251] width 105 height 40
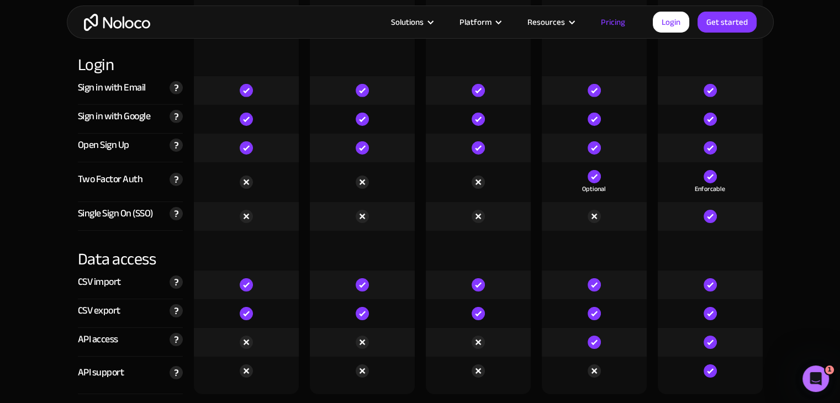
click at [94, 60] on div "Login" at bounding box center [130, 56] width 105 height 40
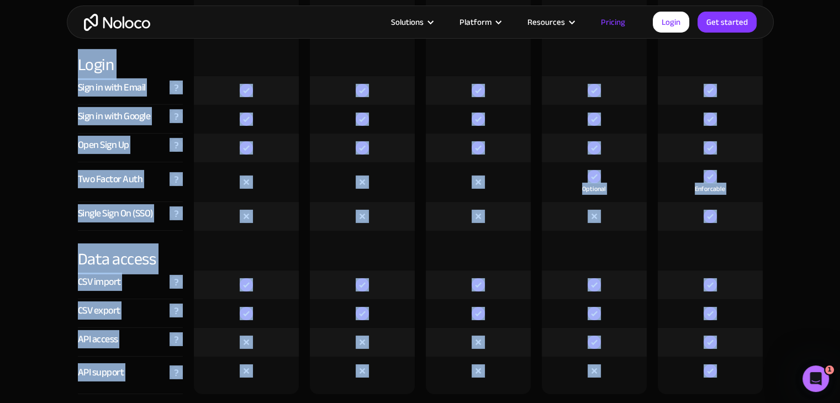
drag, startPoint x: 94, startPoint y: 60, endPoint x: 473, endPoint y: 381, distance: 495.9
click at [160, 255] on div "Data access" at bounding box center [130, 251] width 105 height 40
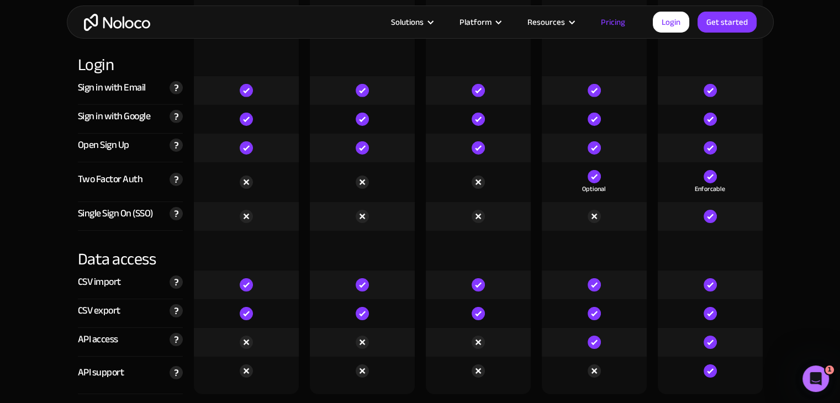
click at [97, 70] on div "Login" at bounding box center [130, 56] width 105 height 40
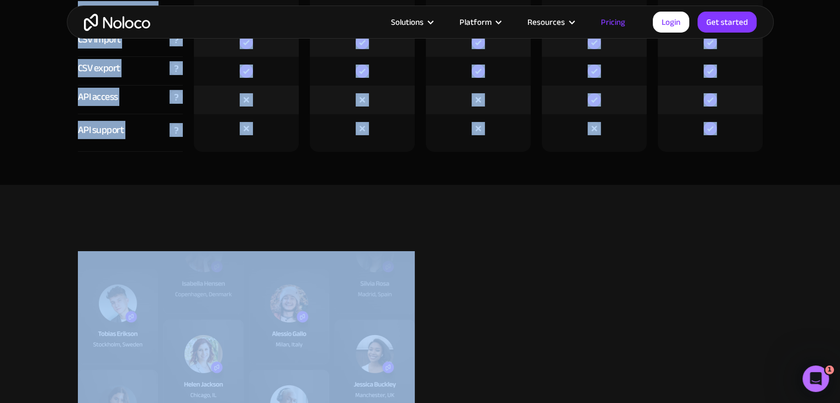
scroll to position [4108, 0]
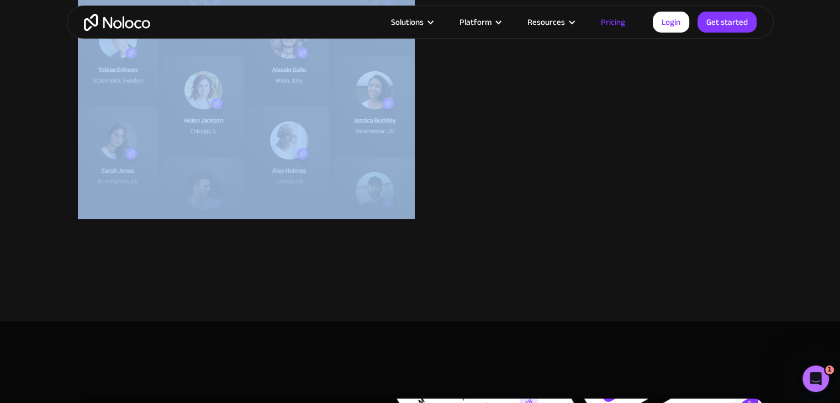
drag, startPoint x: 97, startPoint y: 70, endPoint x: 533, endPoint y: 429, distance: 564.8
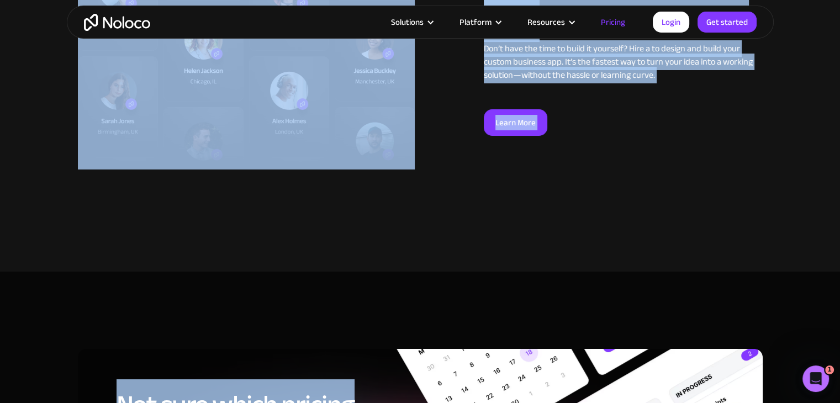
click at [445, 257] on section "Prefer to have it built for you? Don’t have the time to build it yourself? Hire…" at bounding box center [420, 71] width 840 height 401
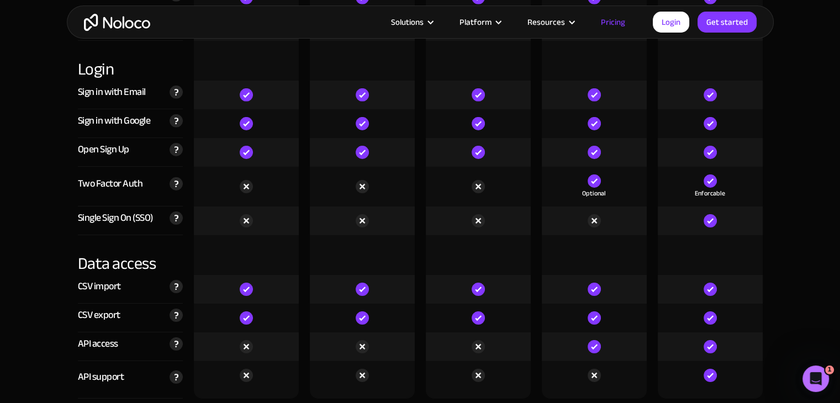
scroll to position [3547, 0]
click at [391, 256] on div at bounding box center [362, 256] width 105 height 40
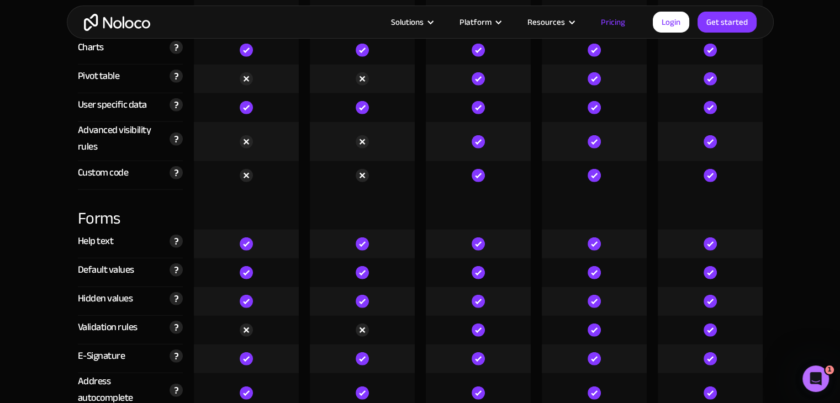
scroll to position [3089, 0]
